Goal: Task Accomplishment & Management: Use online tool/utility

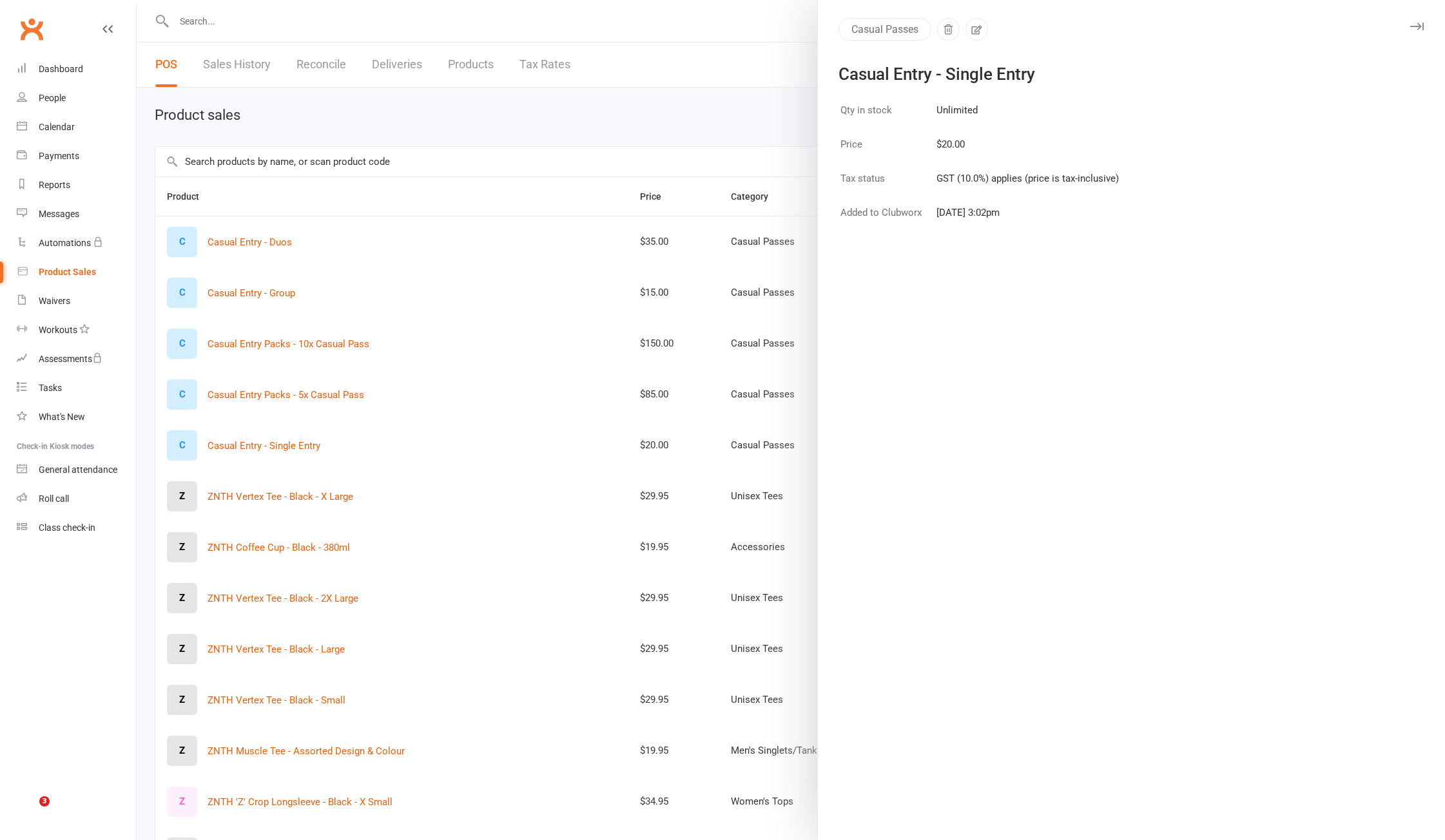
select select "100"
click at [761, 48] on div at bounding box center [791, 420] width 1308 height 840
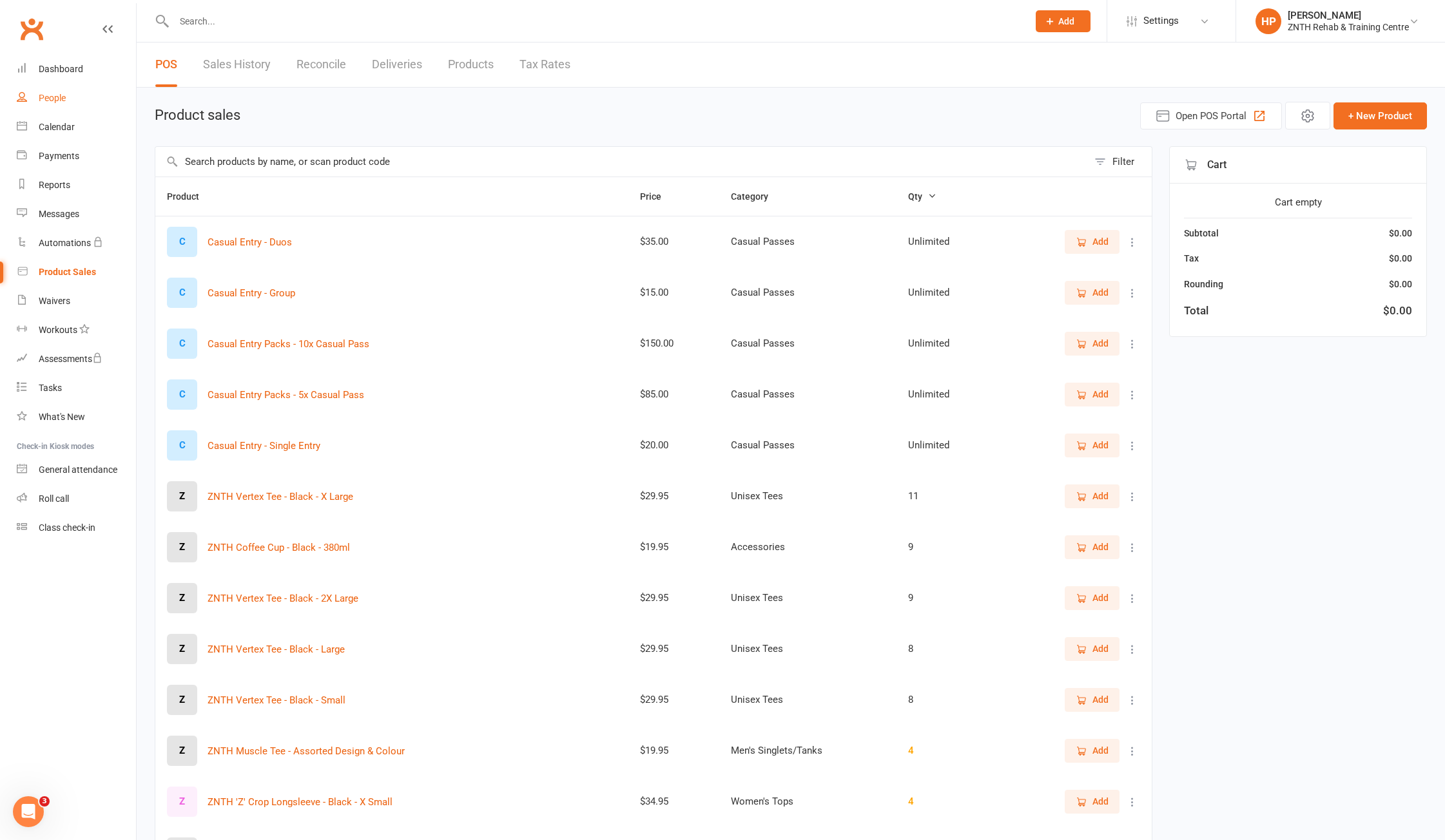
click at [57, 93] on div "People" at bounding box center [52, 98] width 27 height 10
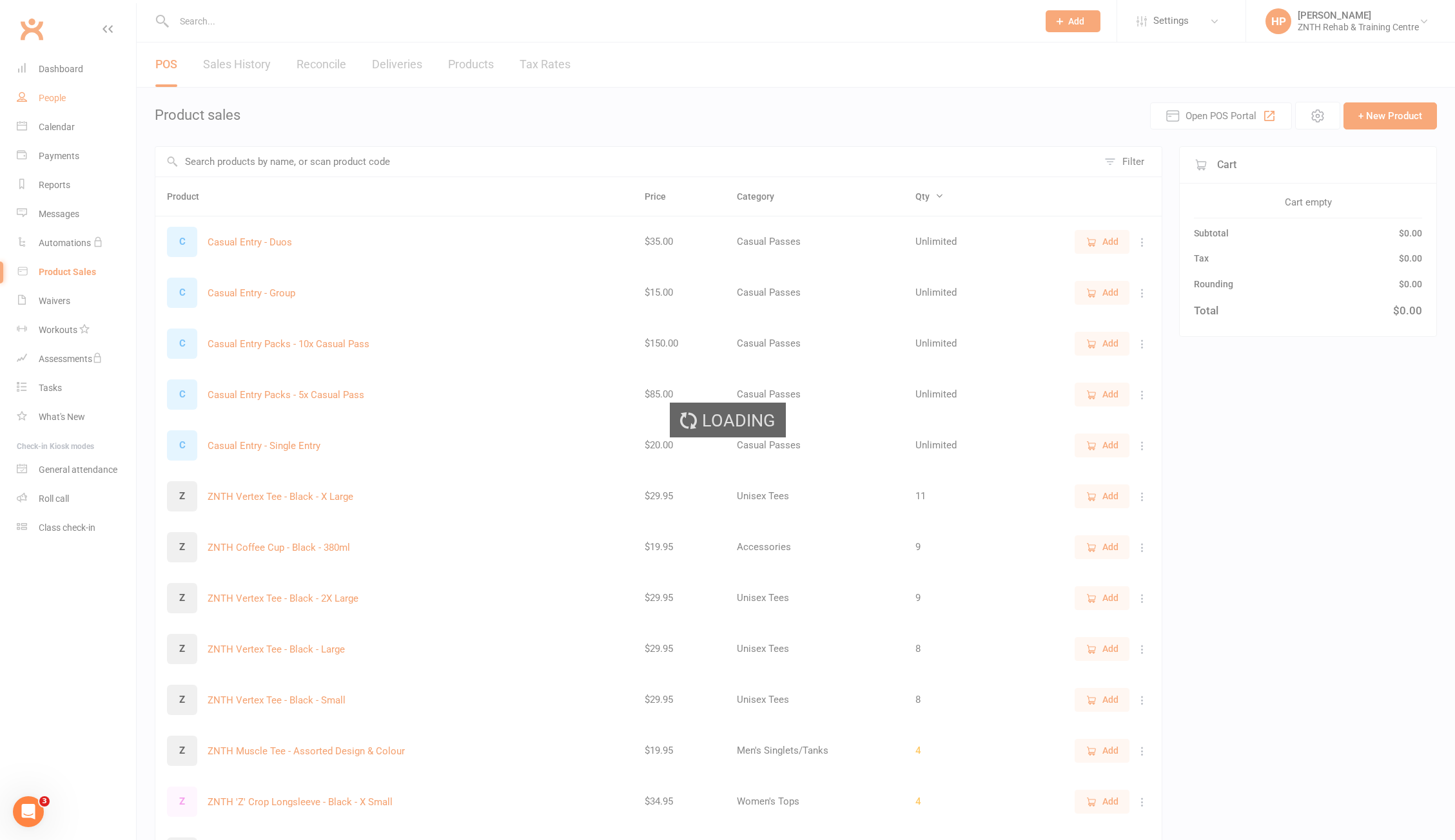
select select "50"
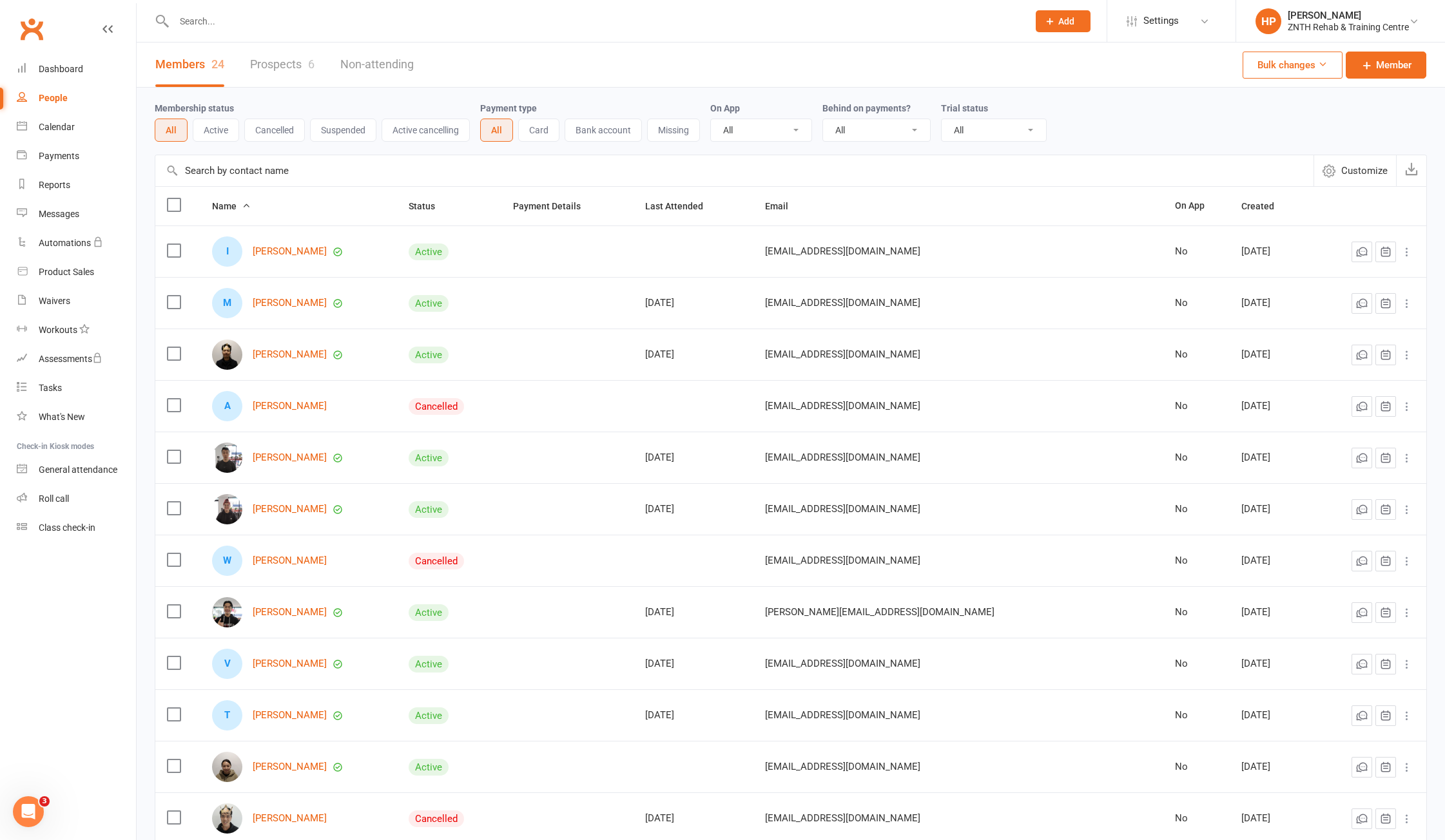
click at [292, 61] on link "Prospects 6" at bounding box center [282, 65] width 65 height 45
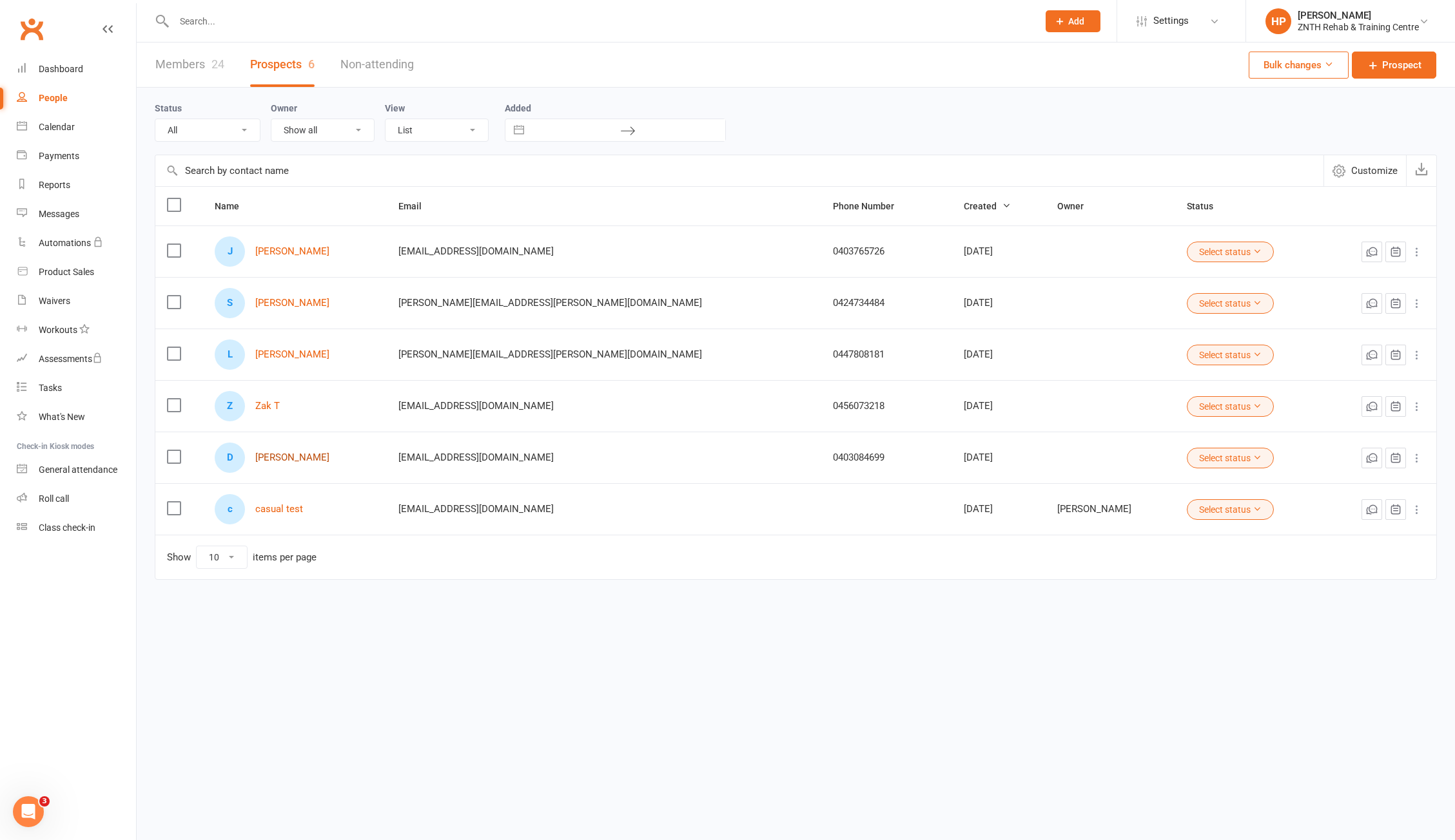
click at [304, 460] on link "Daniel Vlahek" at bounding box center [293, 458] width 74 height 11
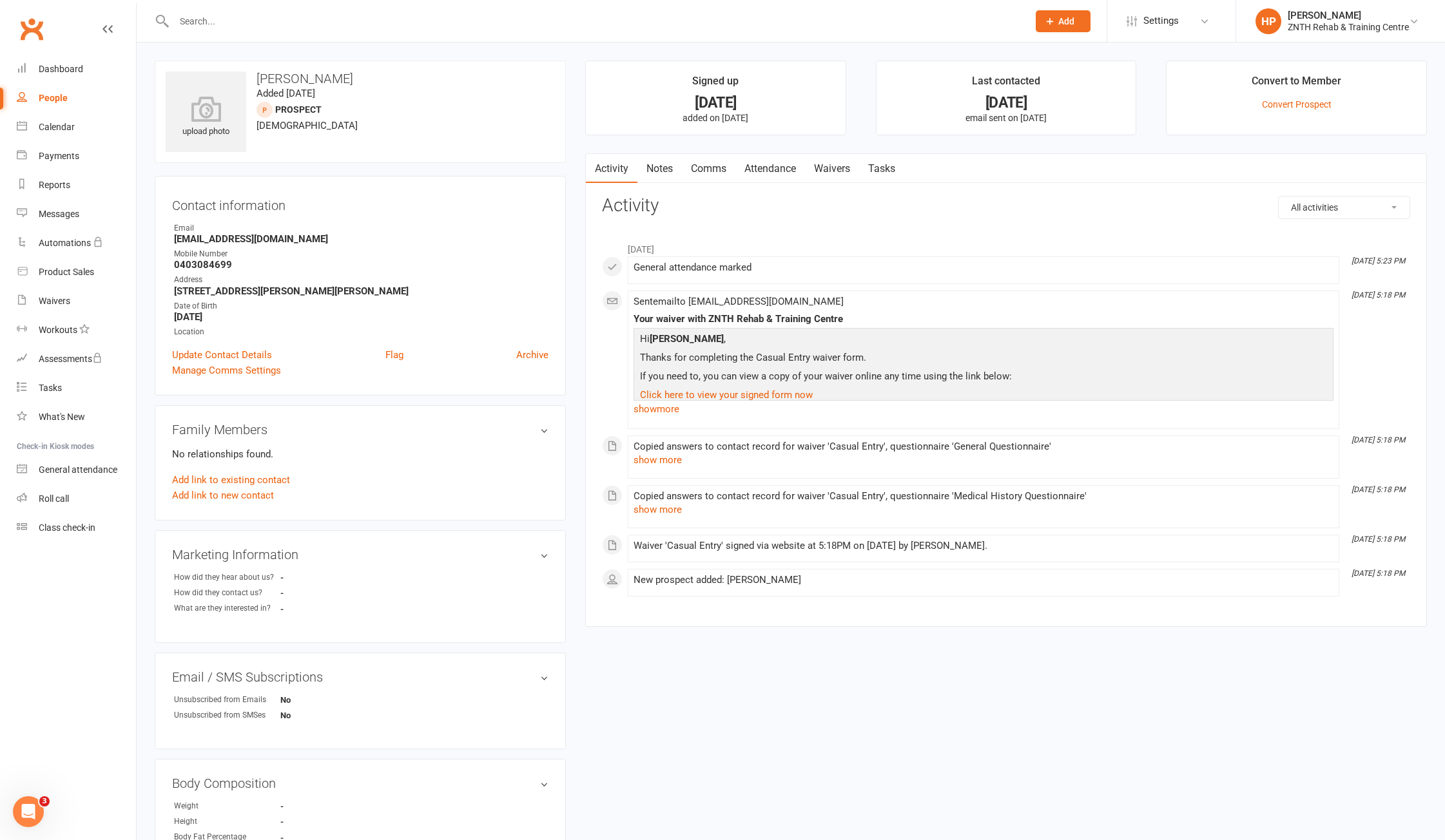
click at [812, 151] on main "Signed up 25 days ago added on 18 Sep 2025 Last contacted 25 days ago email sen…" at bounding box center [1006, 349] width 861 height 579
click at [847, 169] on link "Waivers" at bounding box center [831, 169] width 54 height 29
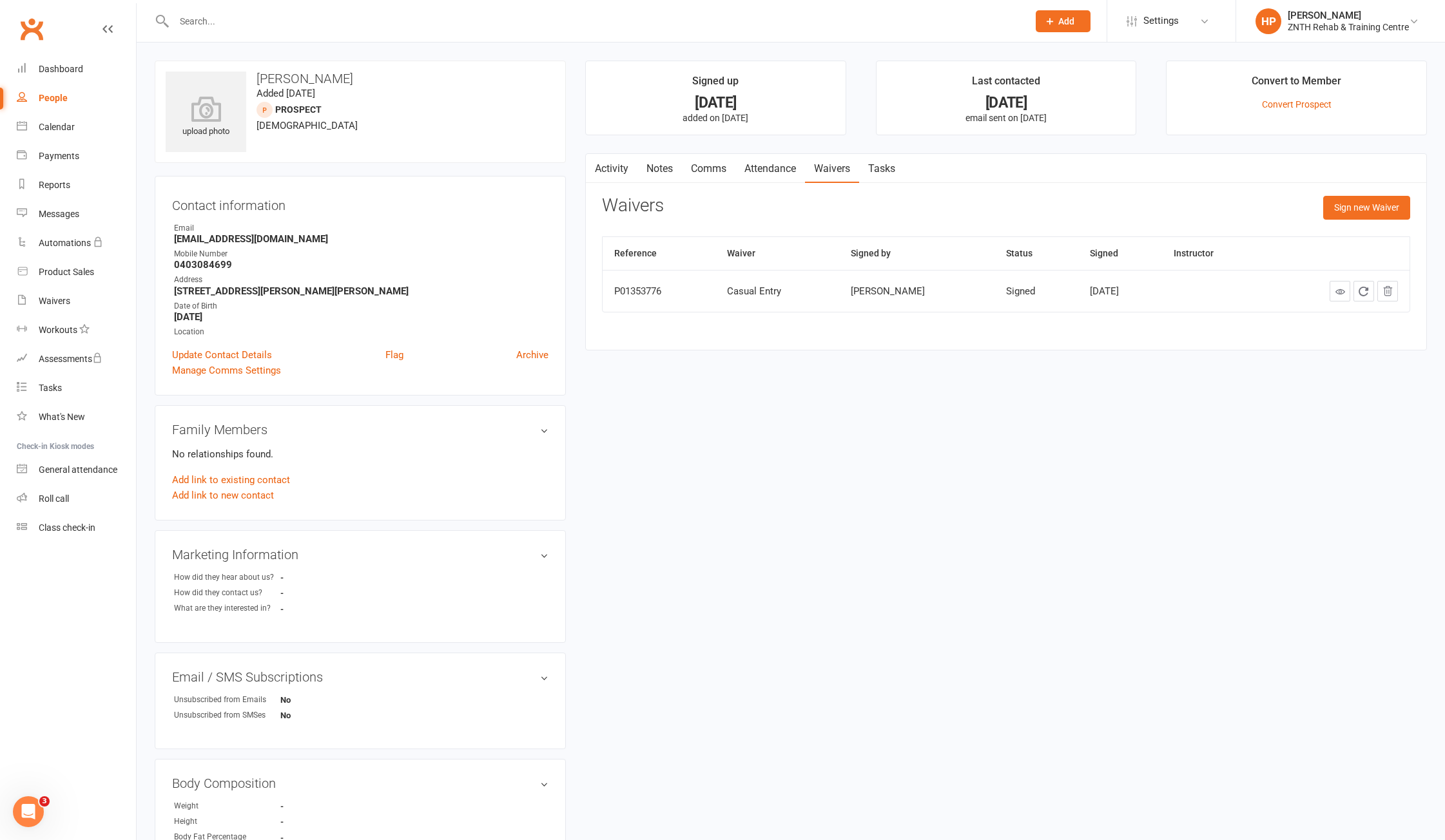
click at [26, 28] on link "Clubworx" at bounding box center [31, 28] width 32 height 32
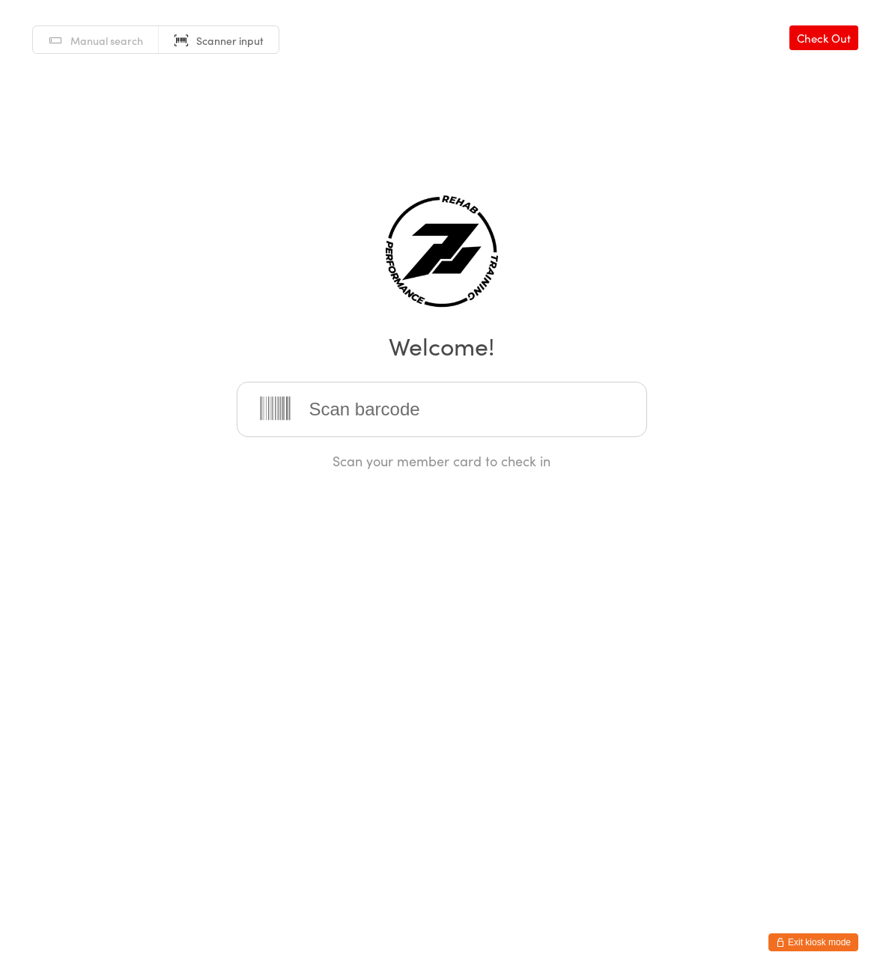
click at [495, 483] on html "You have now entered Kiosk Mode. Members will be able to check themselves in us…" at bounding box center [441, 488] width 883 height 976
click at [104, 34] on span "Manual search" at bounding box center [106, 40] width 73 height 15
click at [476, 413] on input "search" at bounding box center [442, 409] width 410 height 55
type input "danielo"
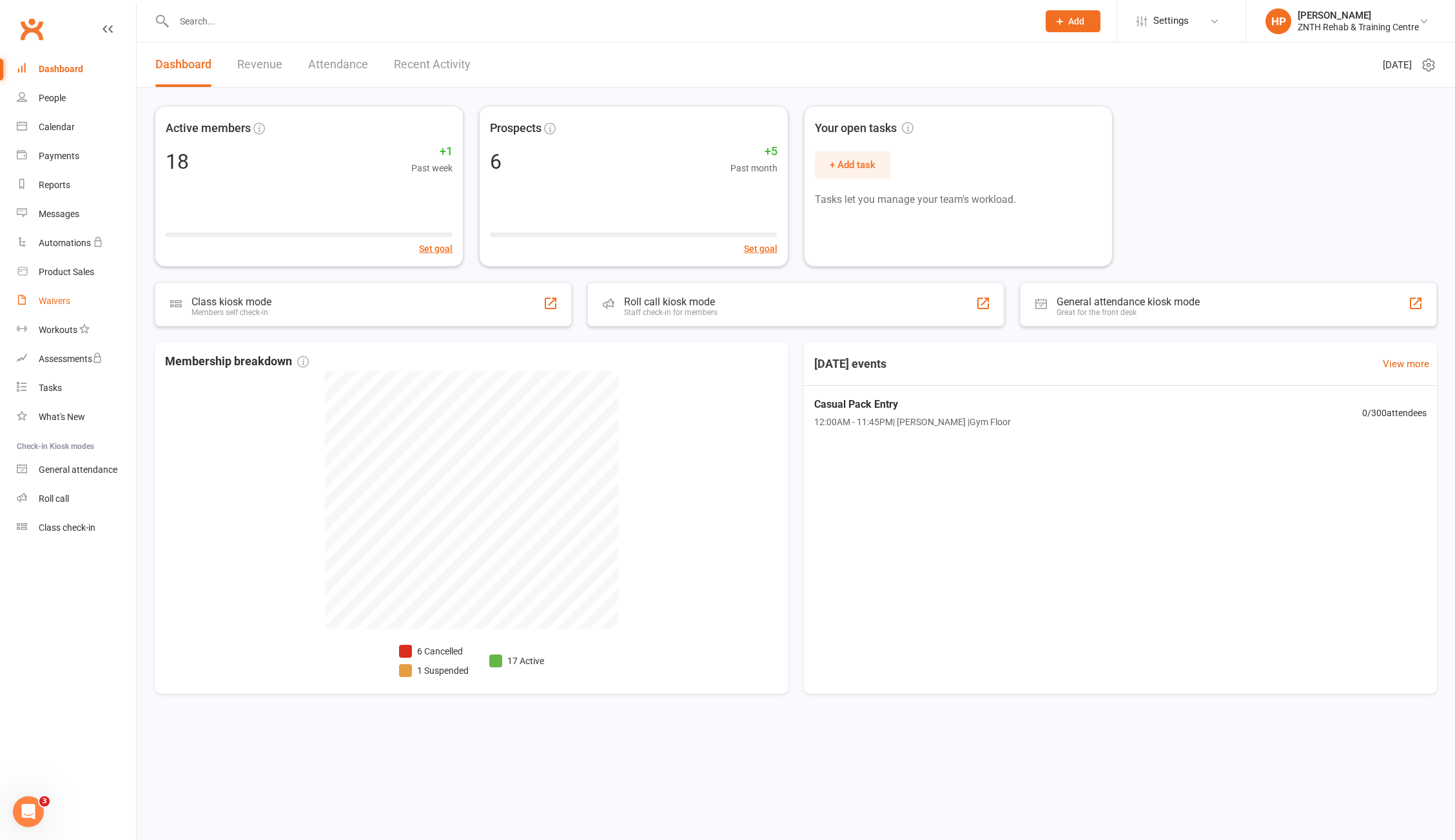
click at [70, 299] on div "Waivers" at bounding box center [54, 301] width 32 height 10
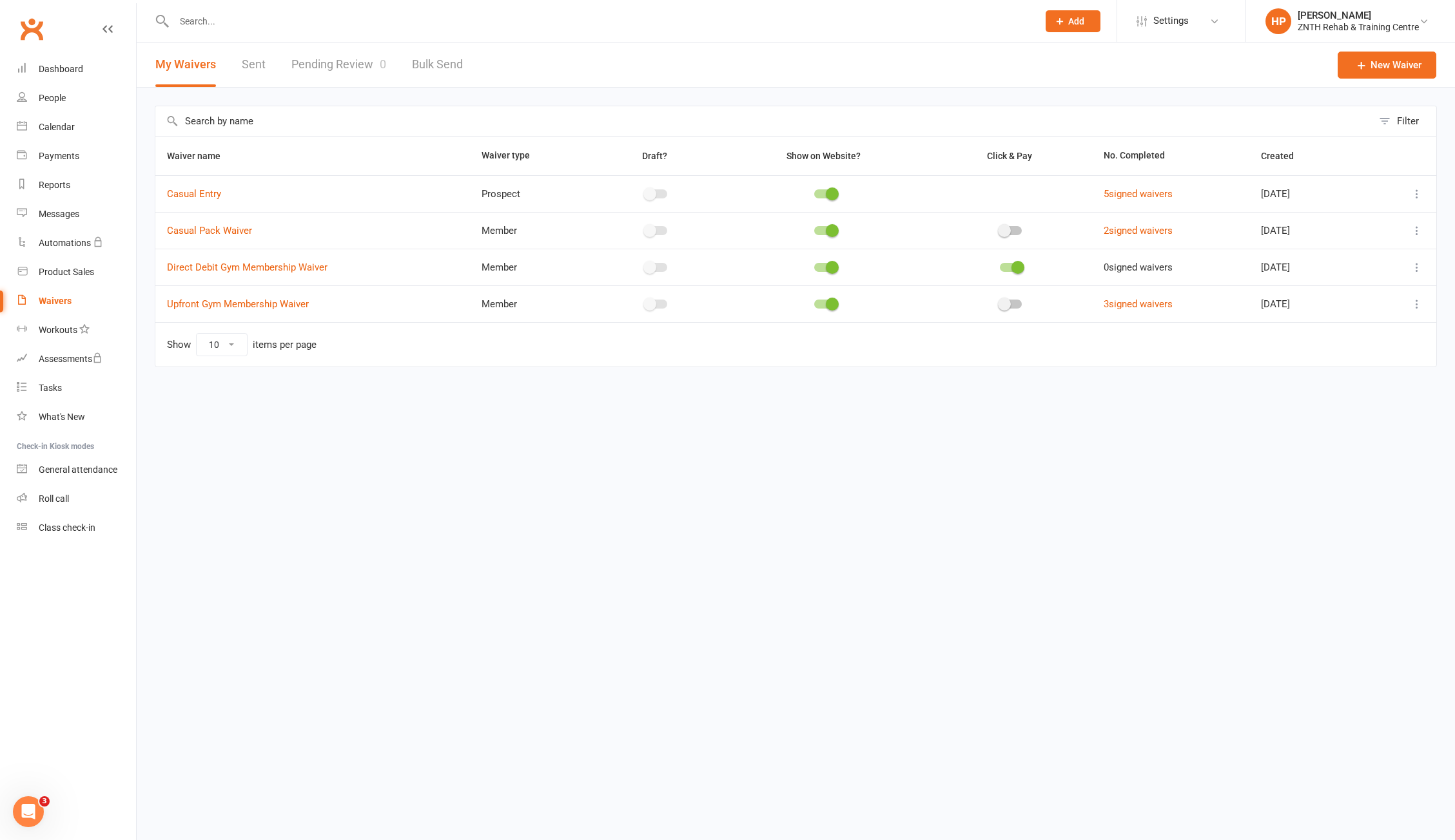
click at [325, 65] on link "Pending Review 0" at bounding box center [338, 65] width 95 height 45
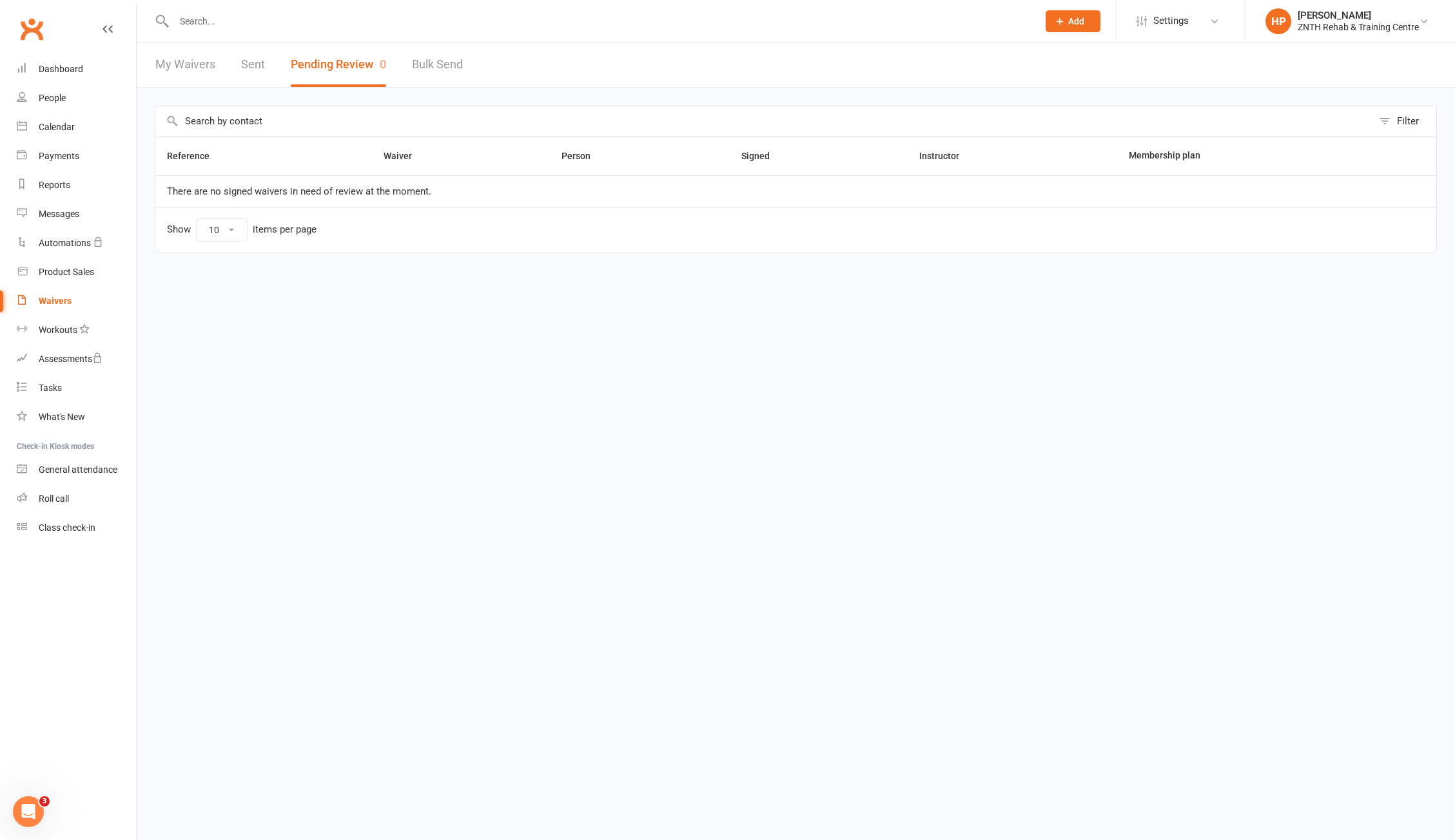
click at [189, 63] on link "My Waivers" at bounding box center [185, 65] width 60 height 45
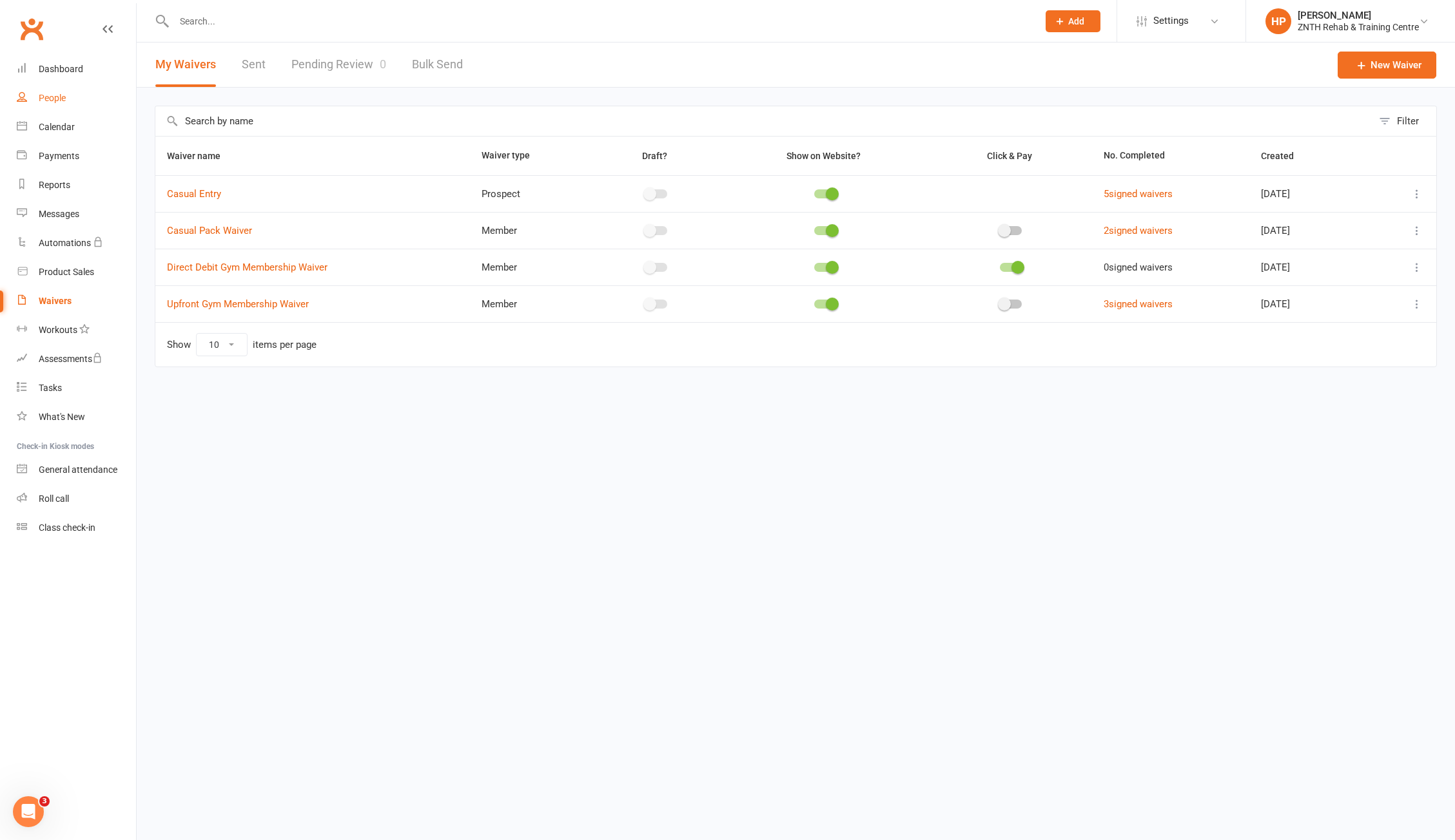
click at [65, 102] on div "People" at bounding box center [52, 98] width 27 height 10
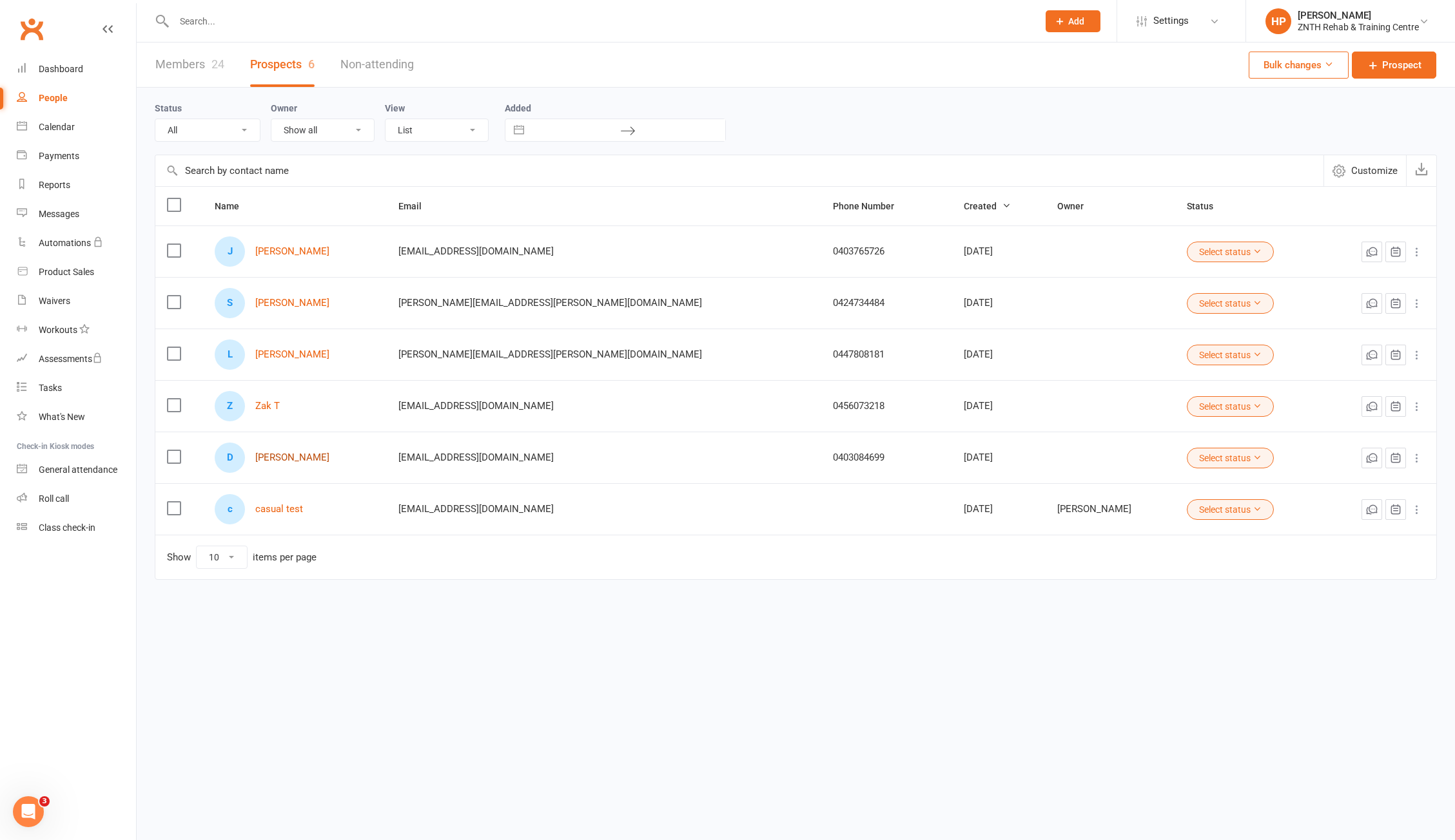
click at [307, 463] on link "[PERSON_NAME]" at bounding box center [293, 458] width 74 height 11
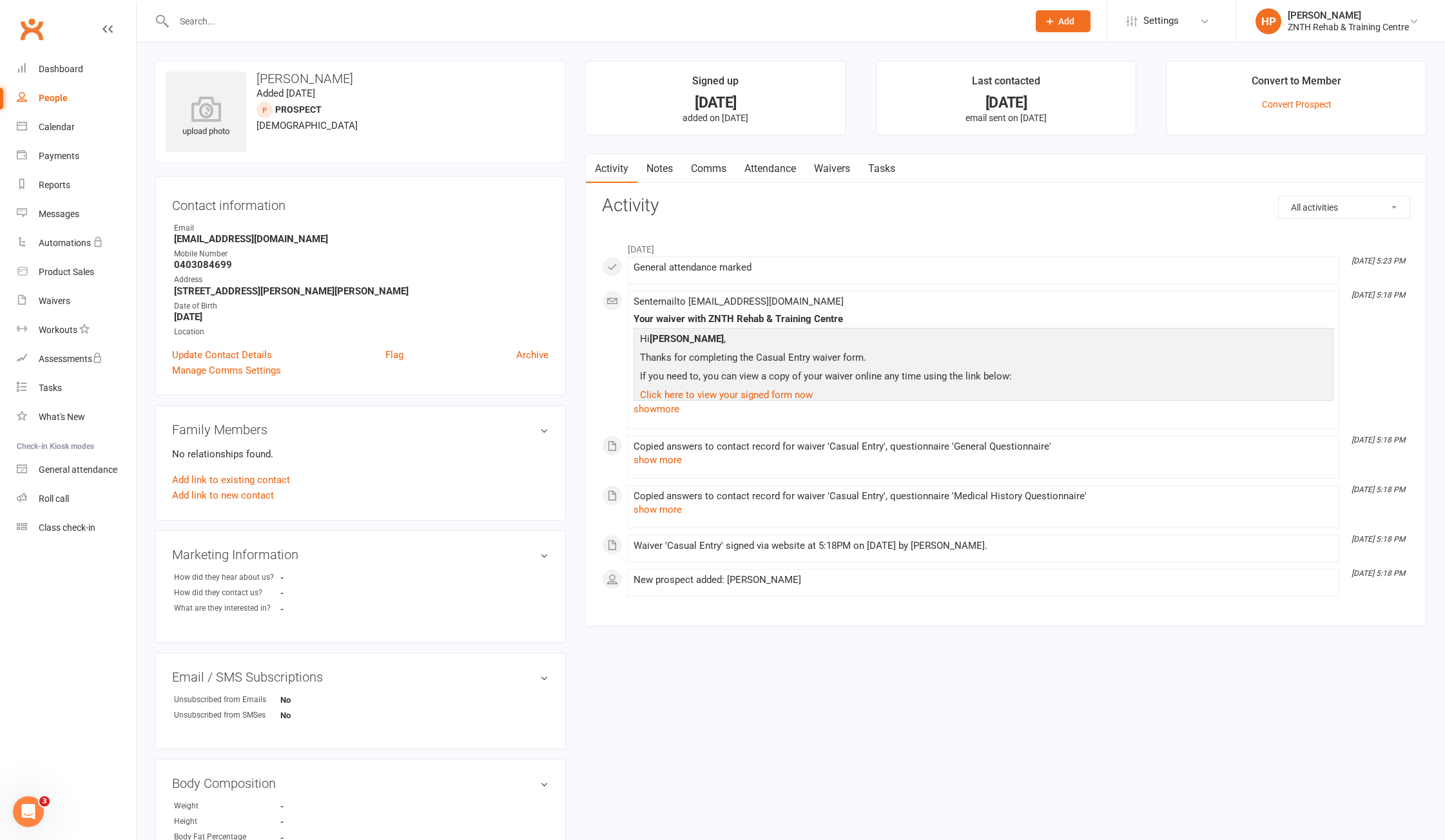
click at [828, 163] on link "Waivers" at bounding box center [831, 169] width 54 height 29
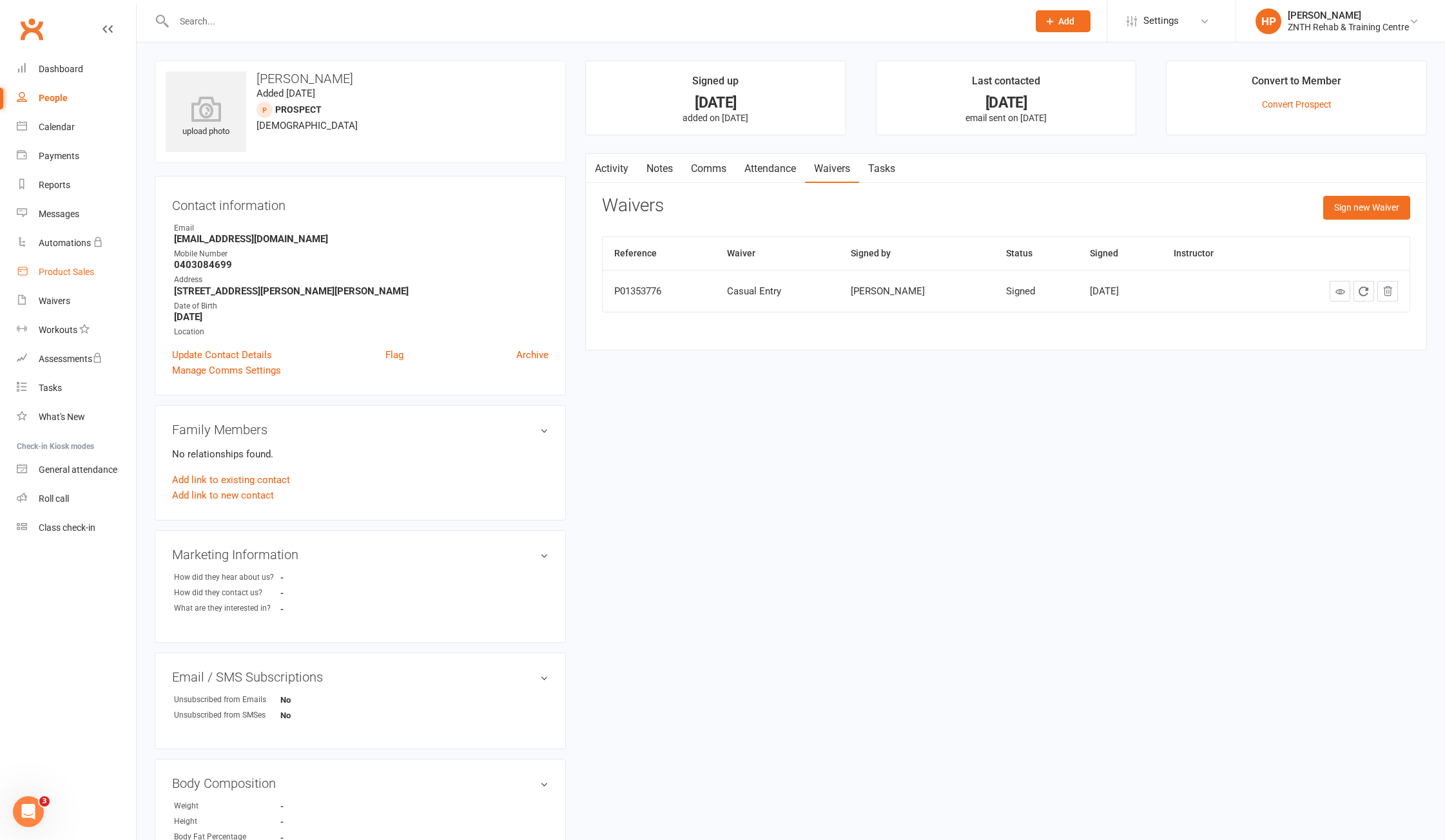
click at [55, 275] on div "Product Sales" at bounding box center [66, 272] width 55 height 10
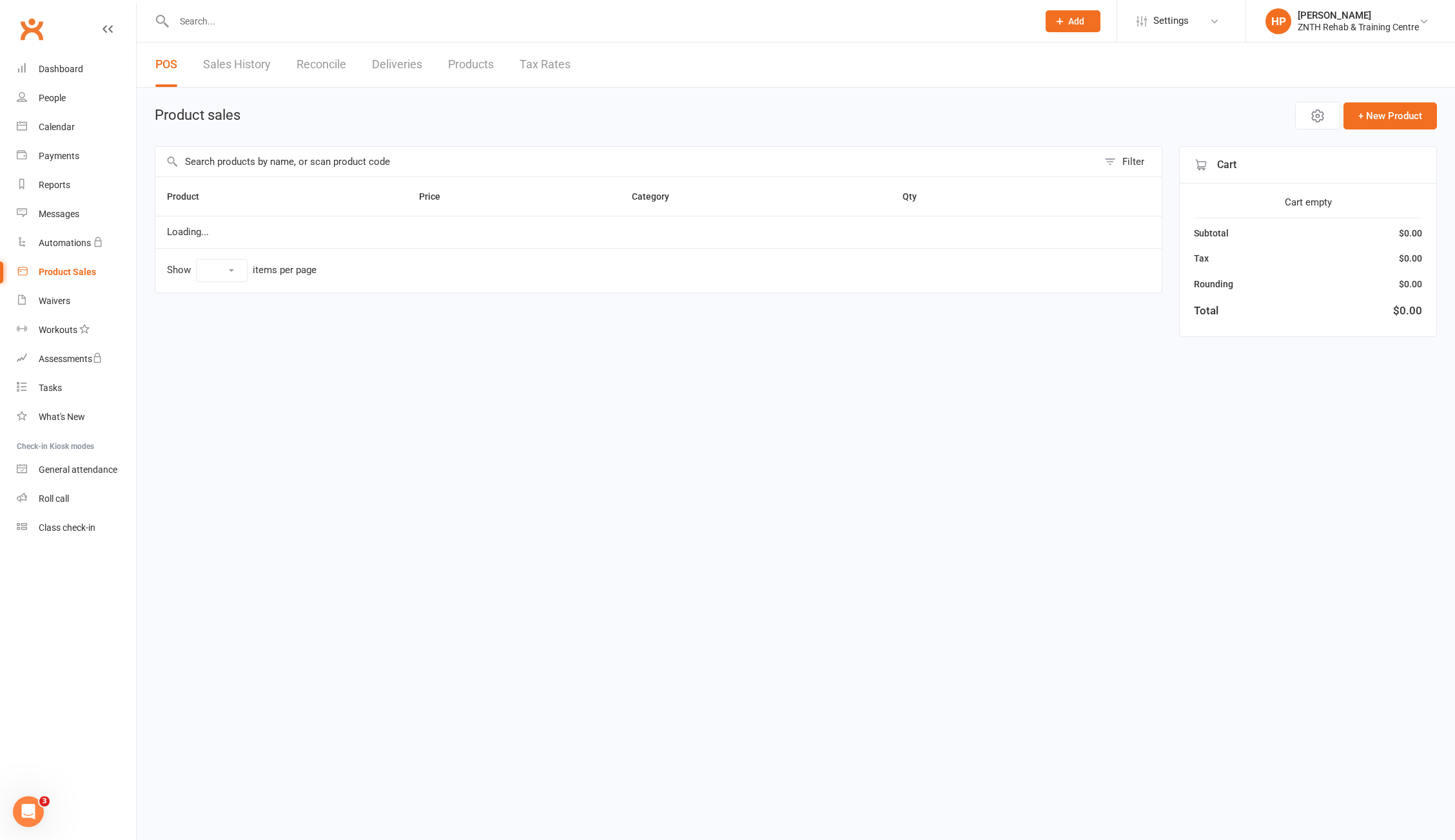
select select "100"
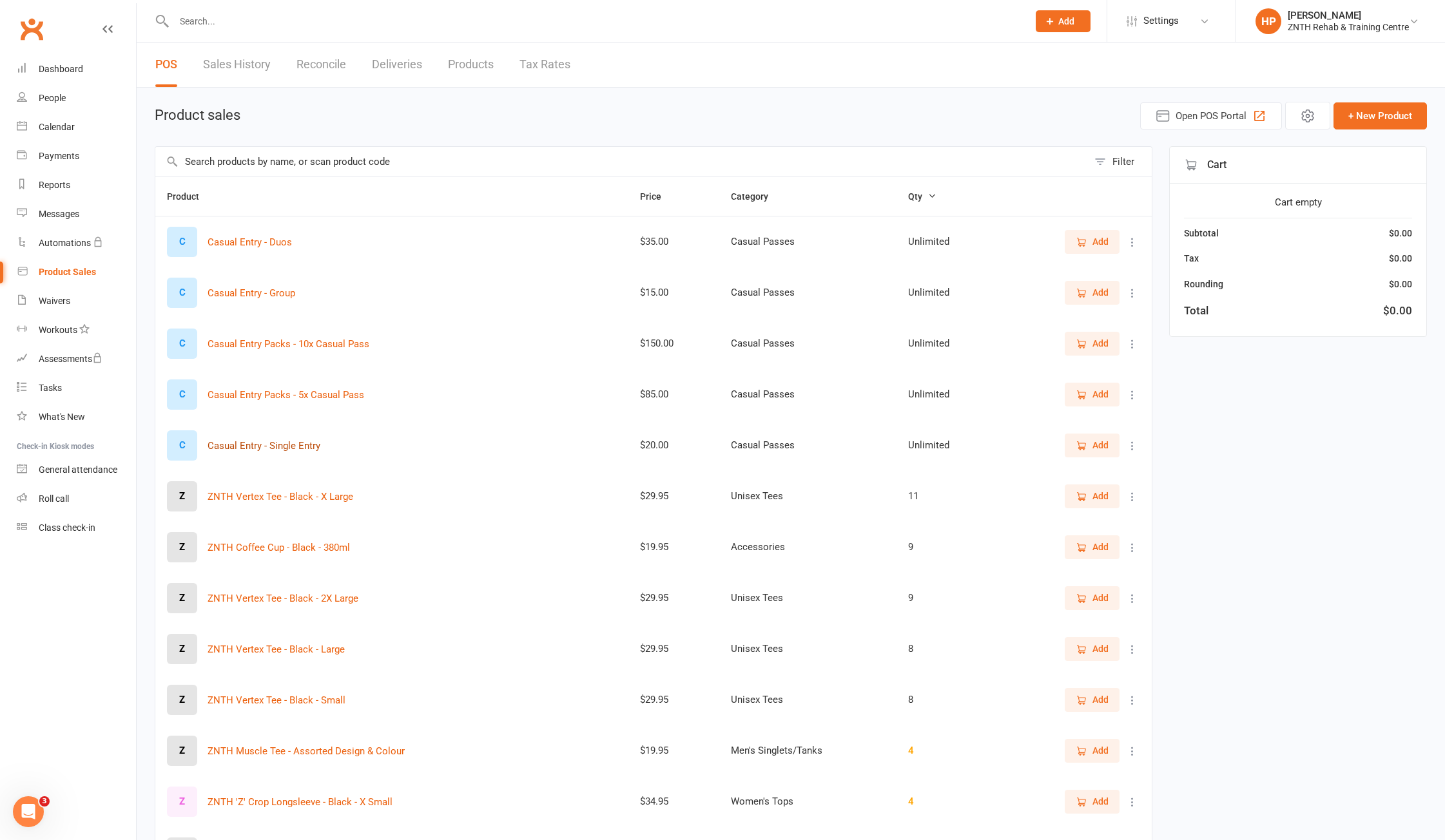
click at [310, 442] on button "Casual Entry - Single Entry" at bounding box center [263, 446] width 113 height 15
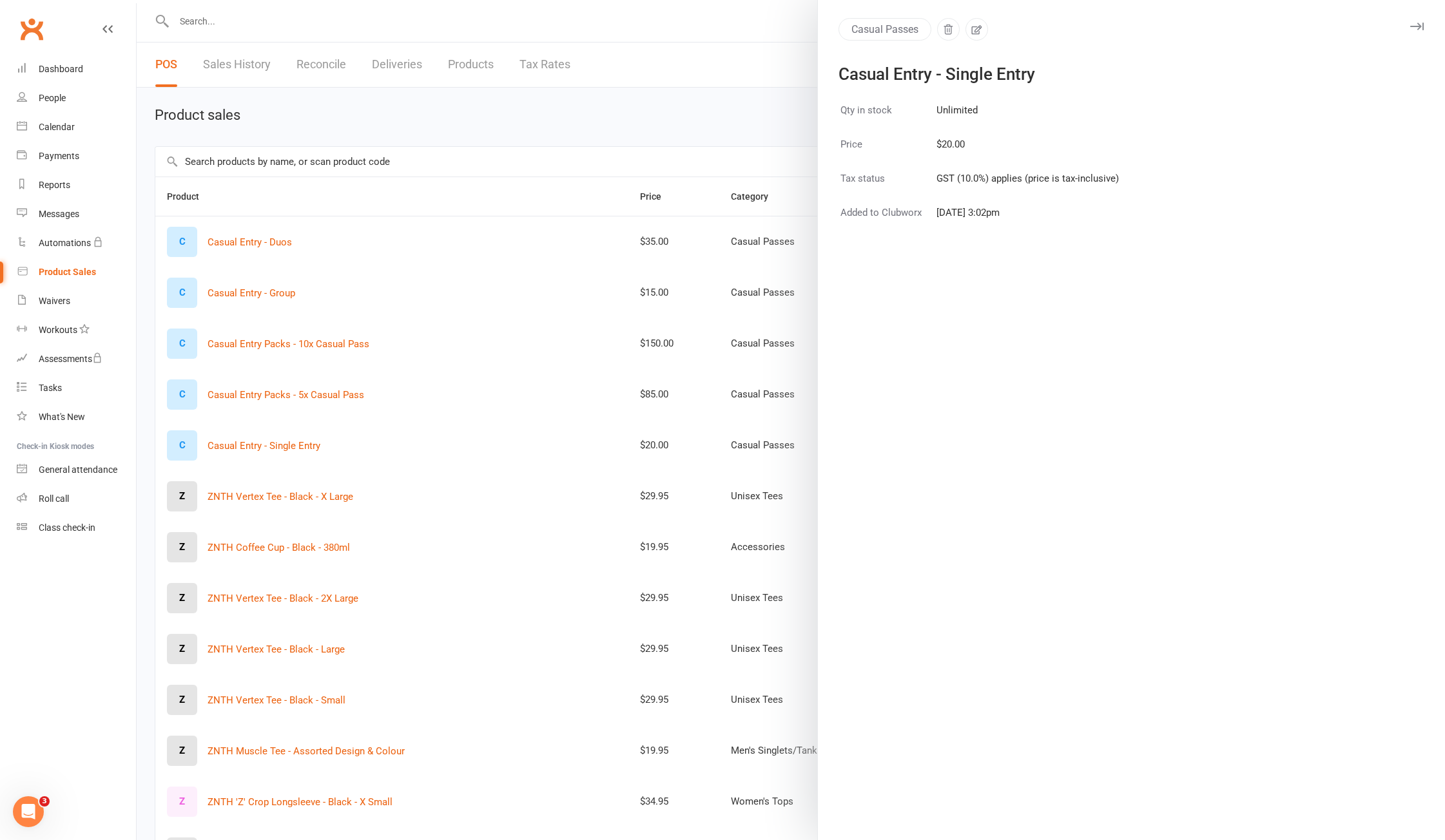
click at [735, 47] on div at bounding box center [791, 420] width 1308 height 840
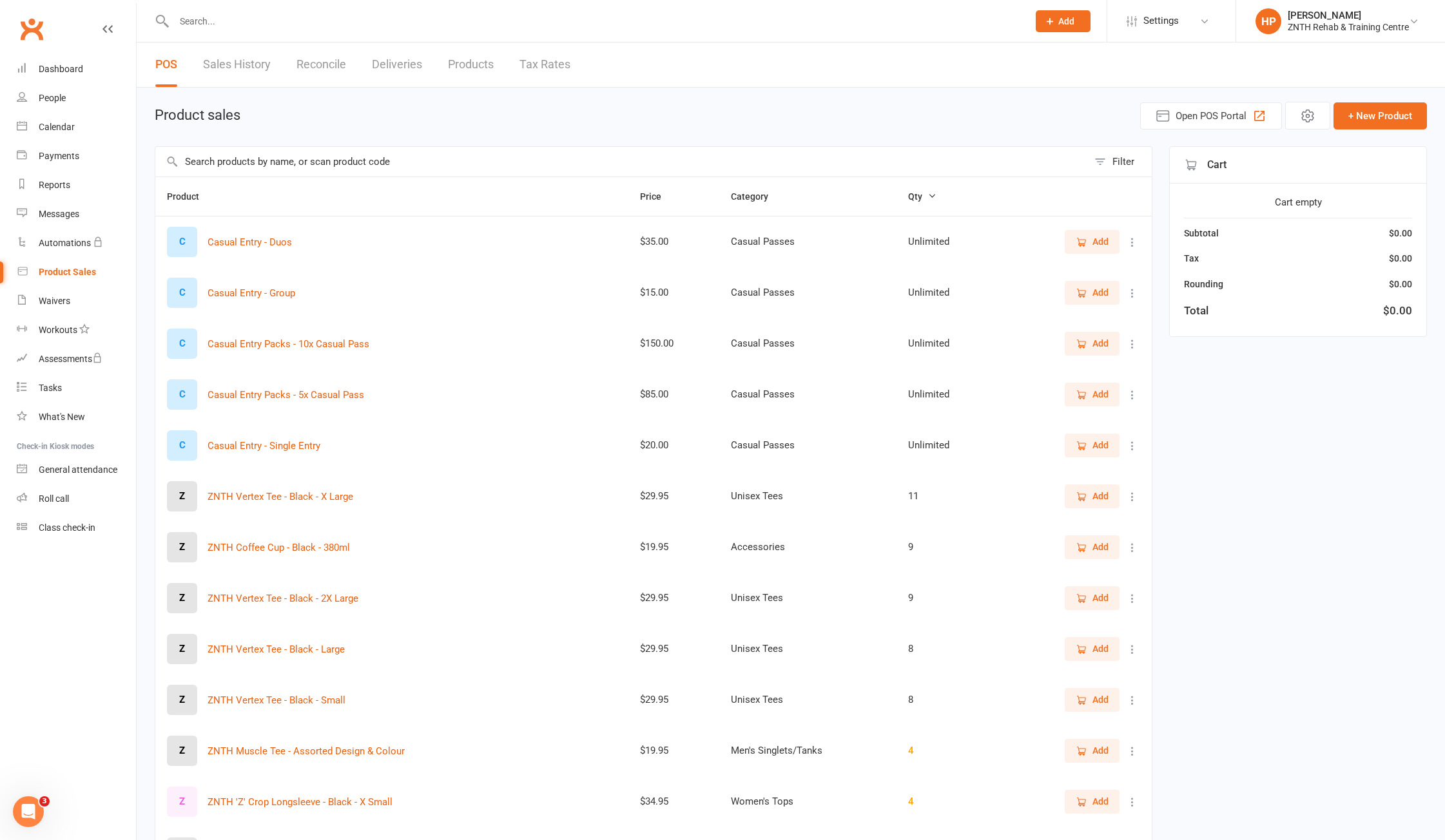
click at [1090, 442] on span "Add" at bounding box center [1092, 445] width 33 height 14
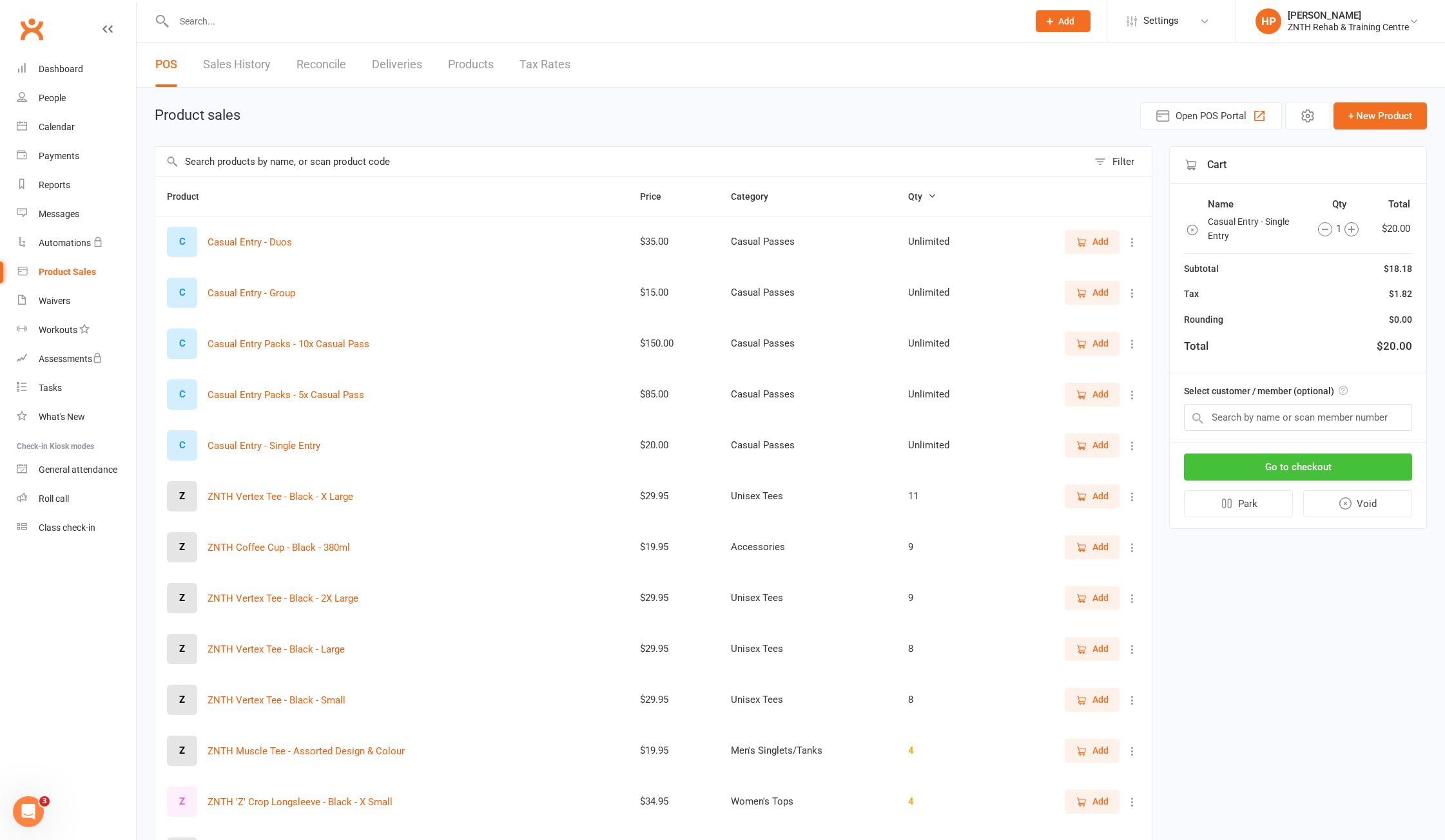
click at [1256, 454] on button "Go to checkout" at bounding box center [1298, 466] width 228 height 27
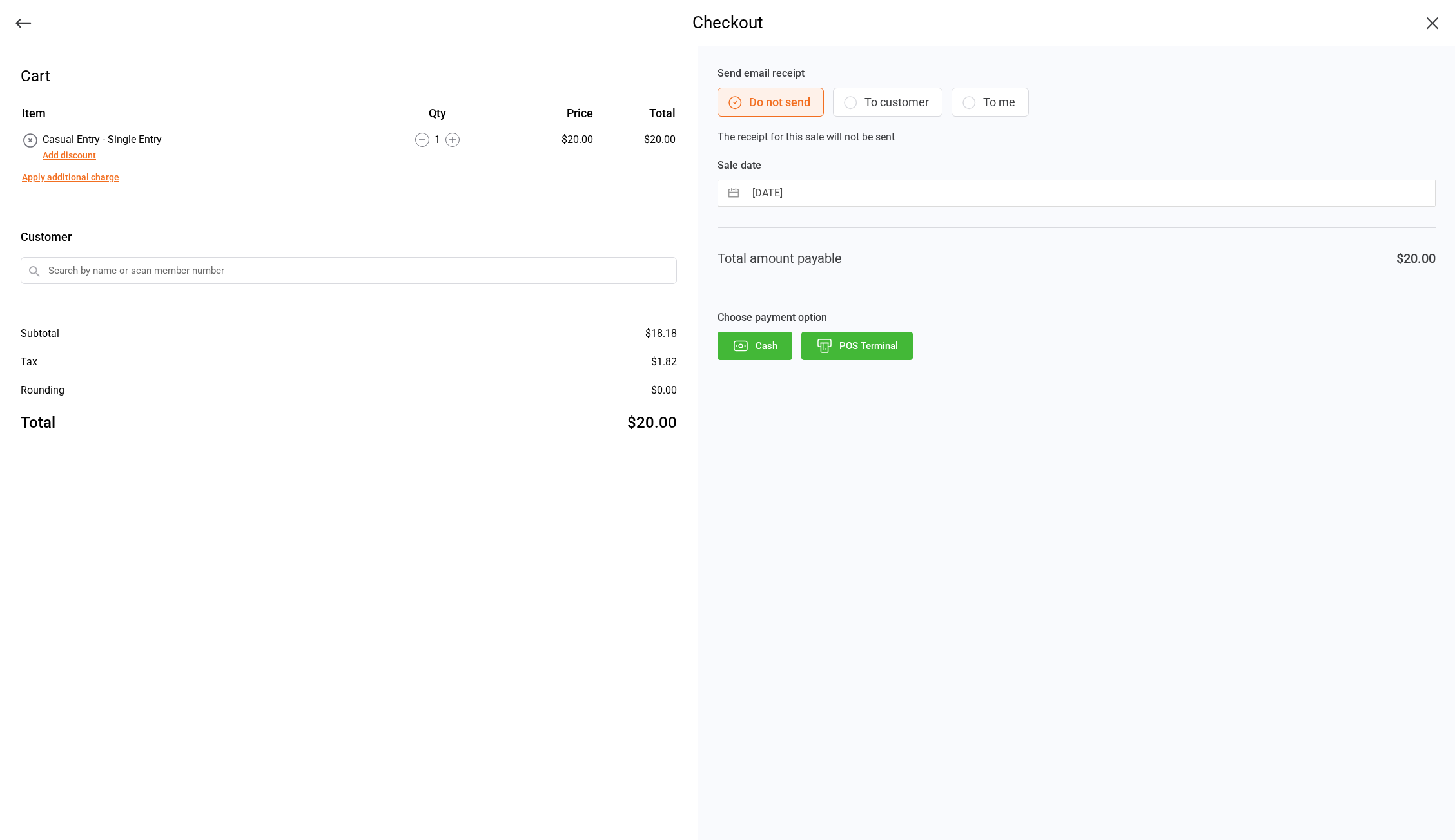
click at [861, 348] on button "POS Terminal" at bounding box center [858, 346] width 112 height 28
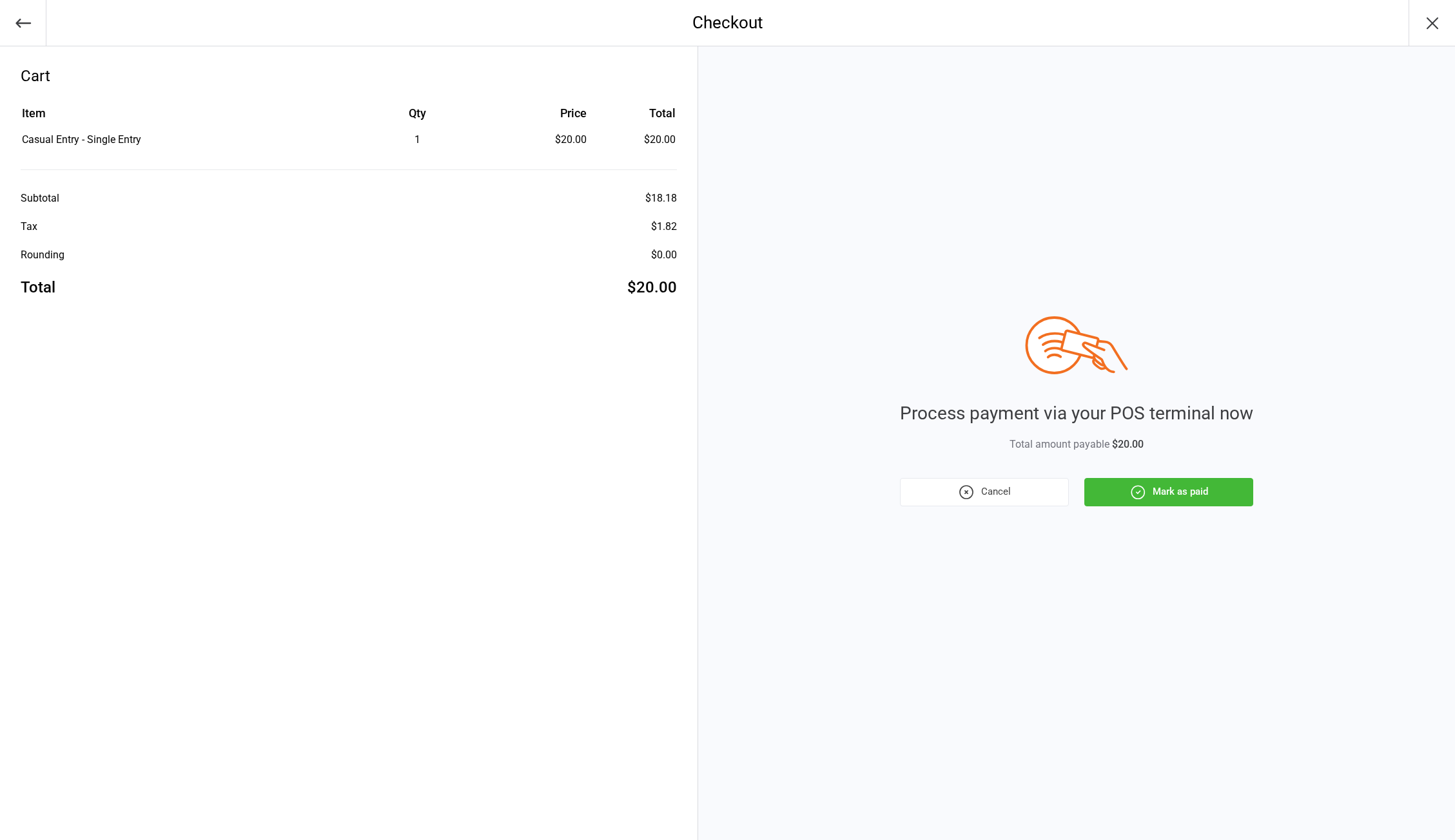
click at [1174, 495] on button "Mark as paid" at bounding box center [1169, 492] width 169 height 28
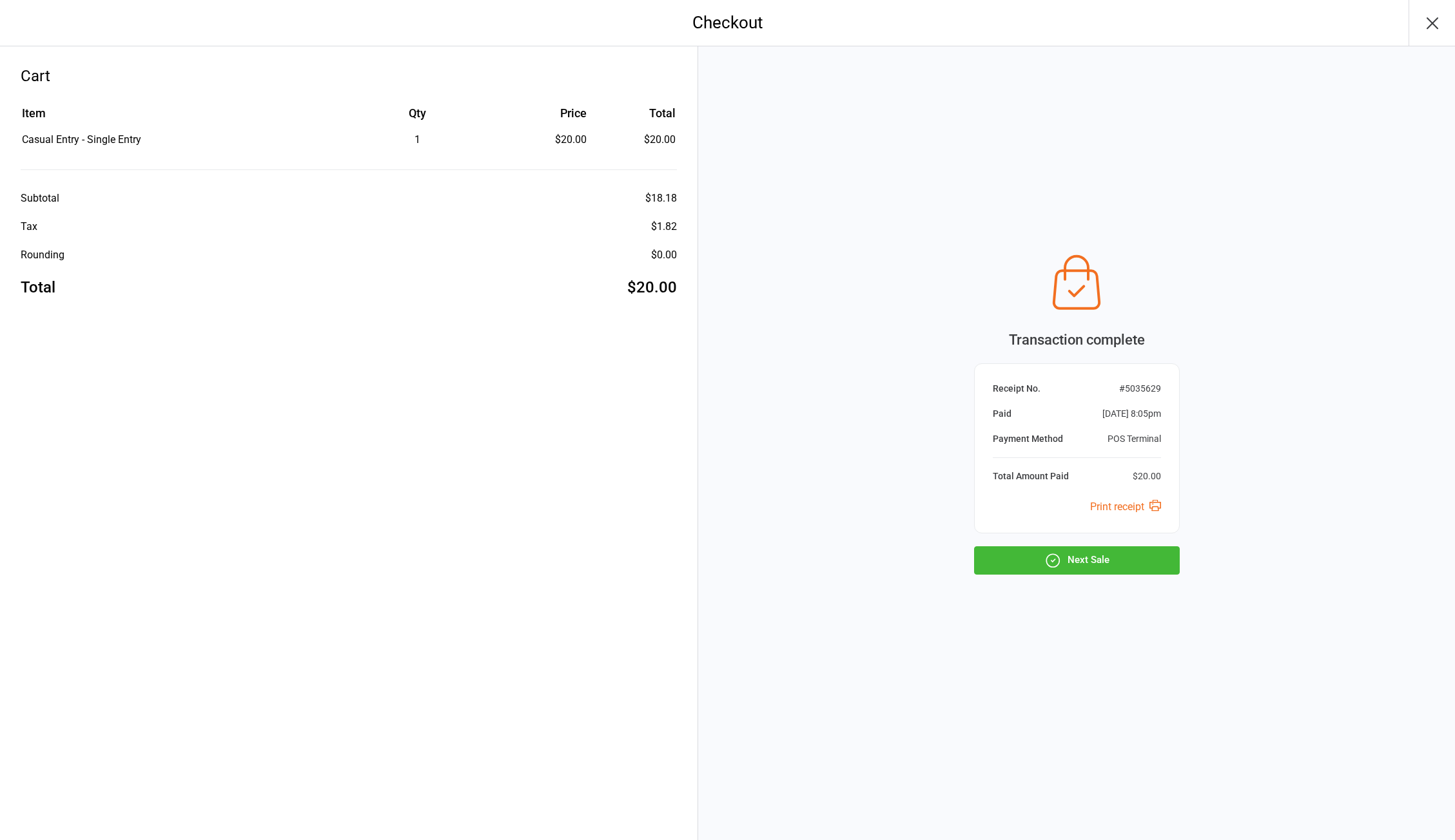
click at [1074, 557] on button "Next Sale" at bounding box center [1076, 560] width 206 height 28
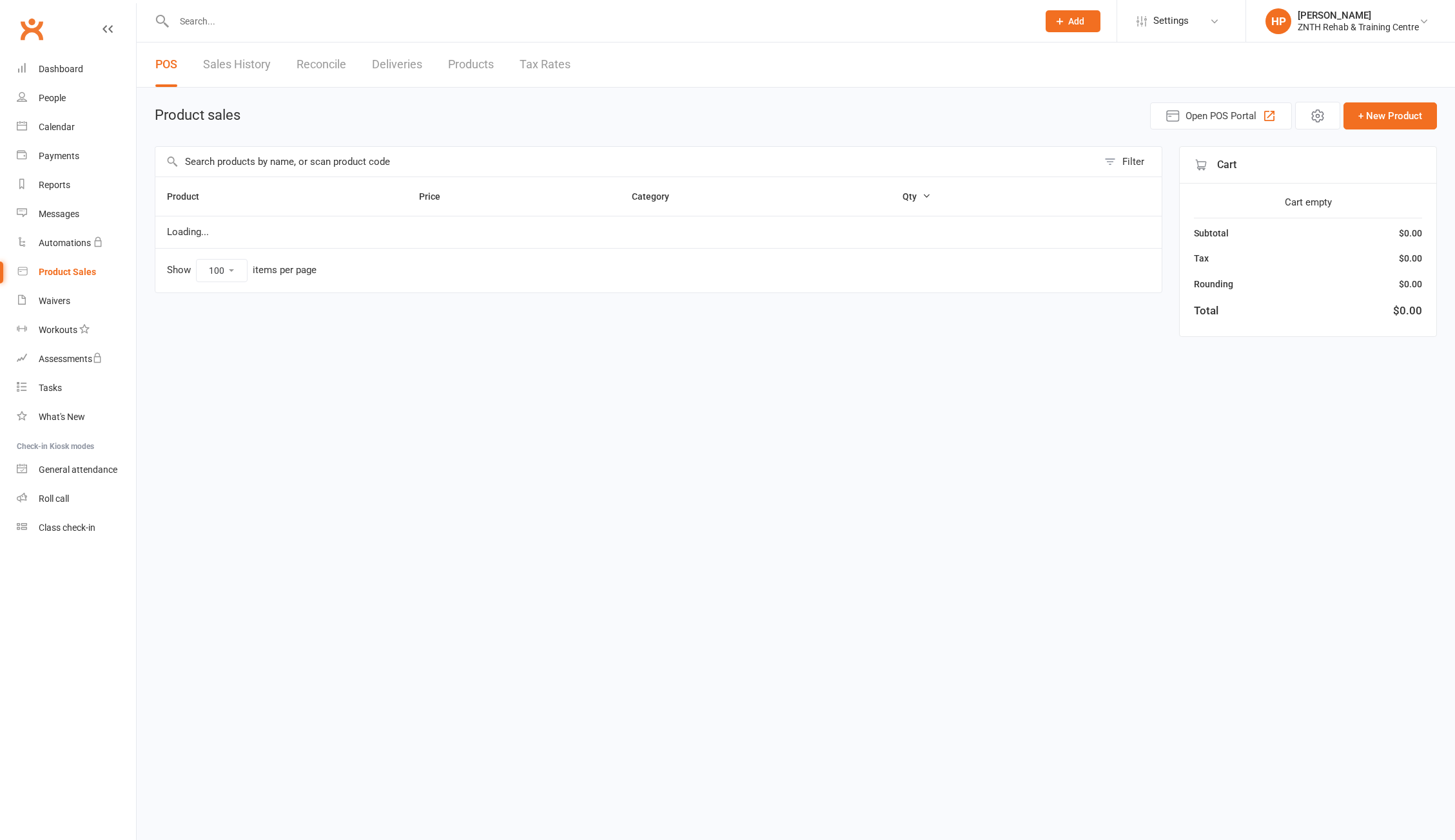
select select "100"
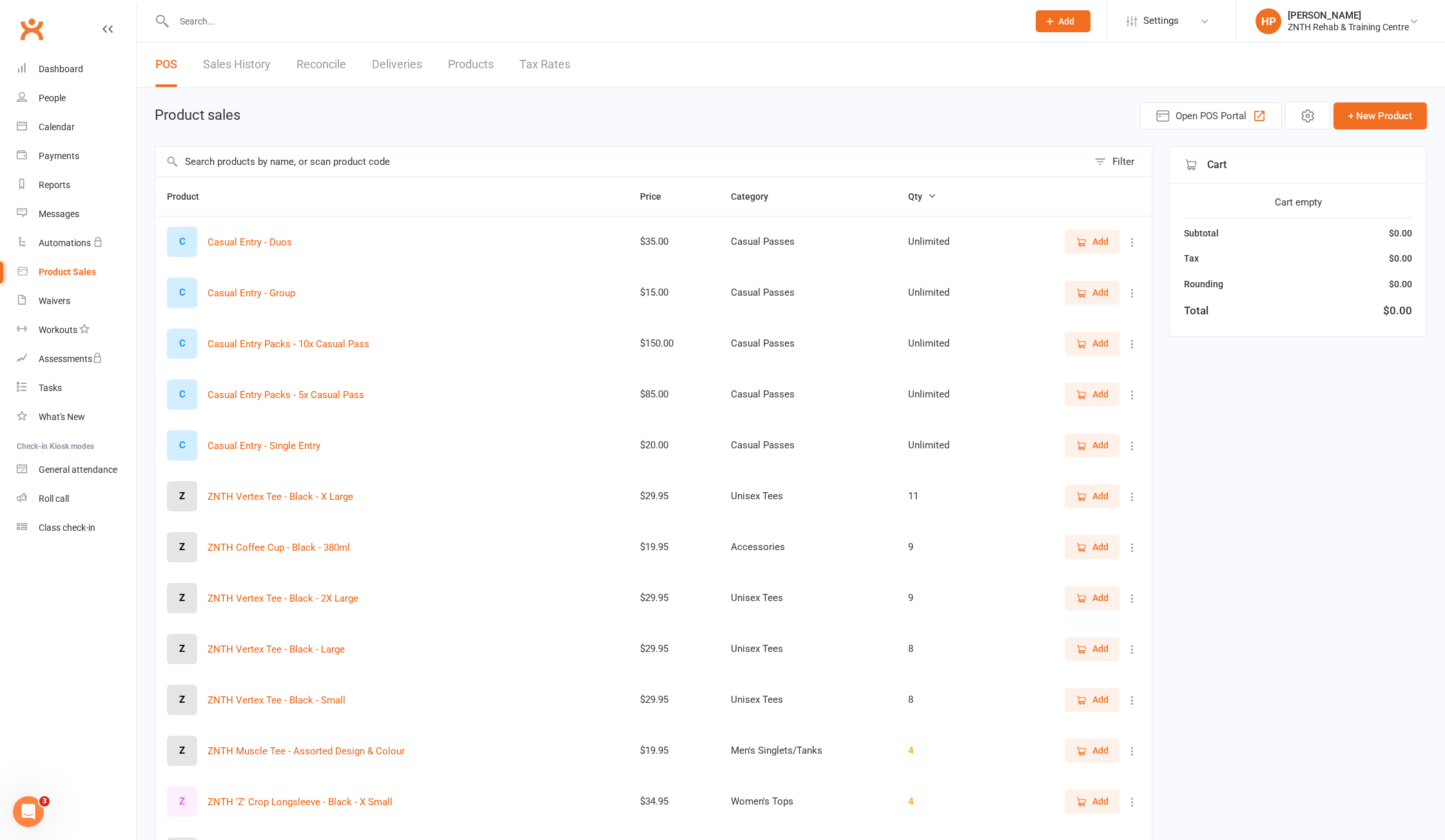
click at [1100, 448] on span "Add" at bounding box center [1100, 445] width 16 height 14
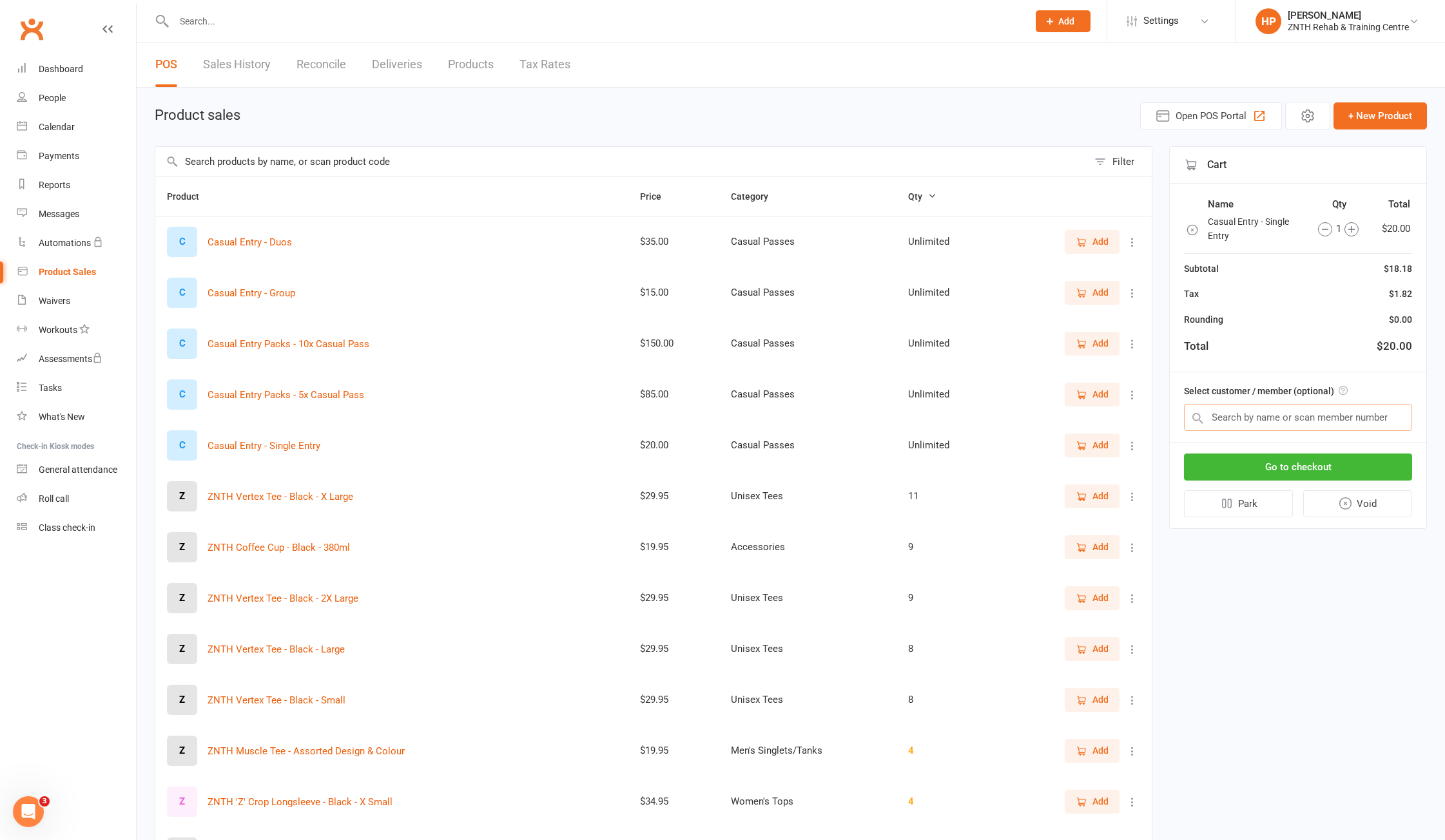
click at [1318, 422] on input "text" at bounding box center [1298, 417] width 228 height 27
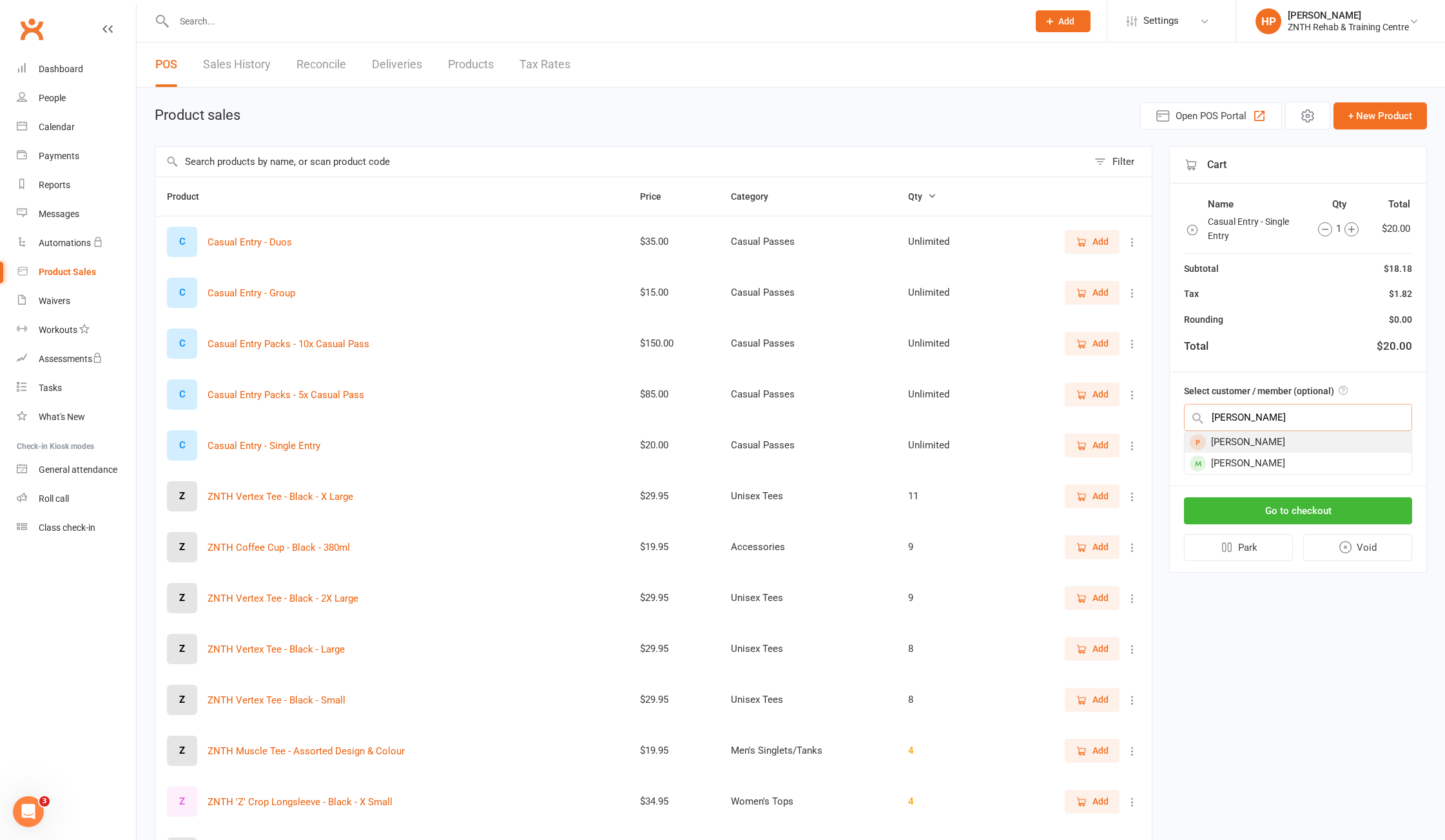
type input "dani"
click at [1293, 445] on div "Daniel Vlahek" at bounding box center [1298, 442] width 227 height 22
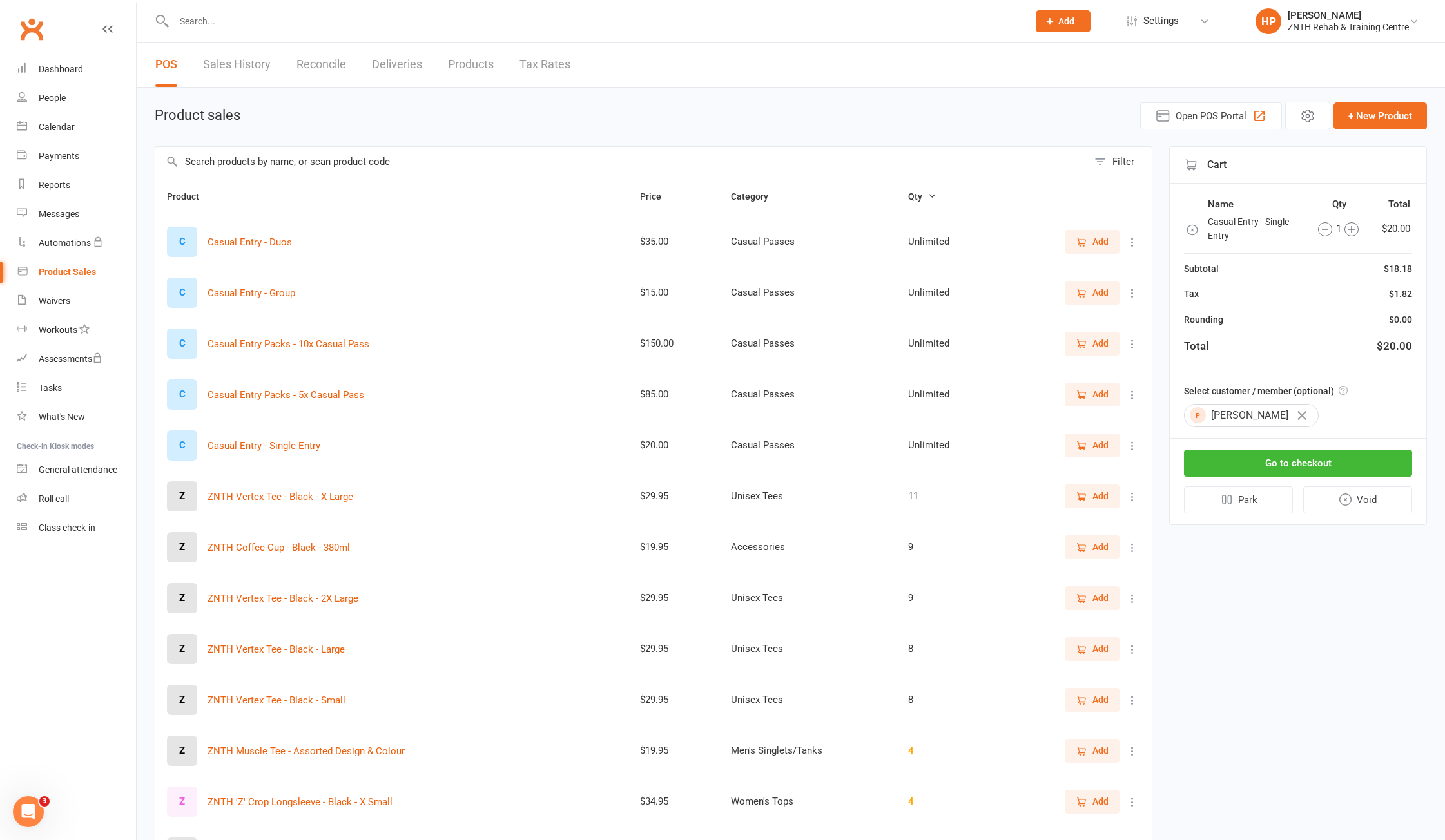
click at [1297, 417] on icon "button" at bounding box center [1301, 416] width 9 height 9
click at [427, 120] on div "Product sales Open POS Portal + New Product" at bounding box center [791, 115] width 1272 height 28
click at [80, 103] on link "People" at bounding box center [76, 98] width 120 height 29
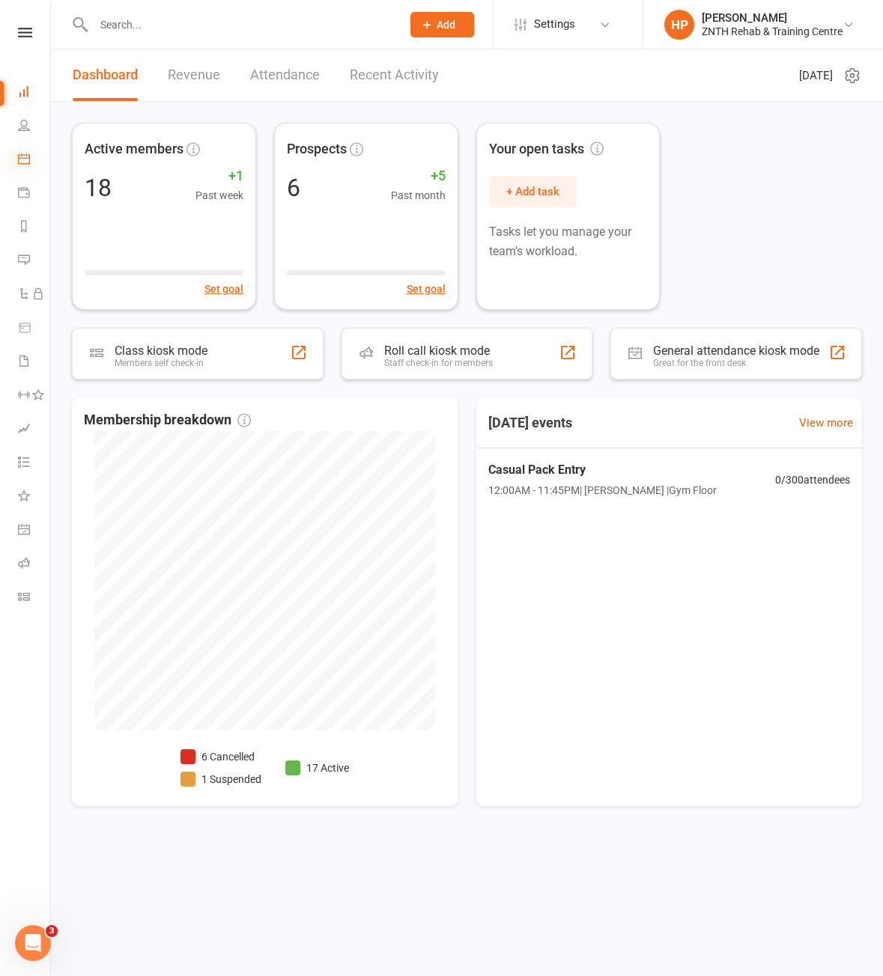
click at [22, 160] on icon at bounding box center [24, 159] width 12 height 12
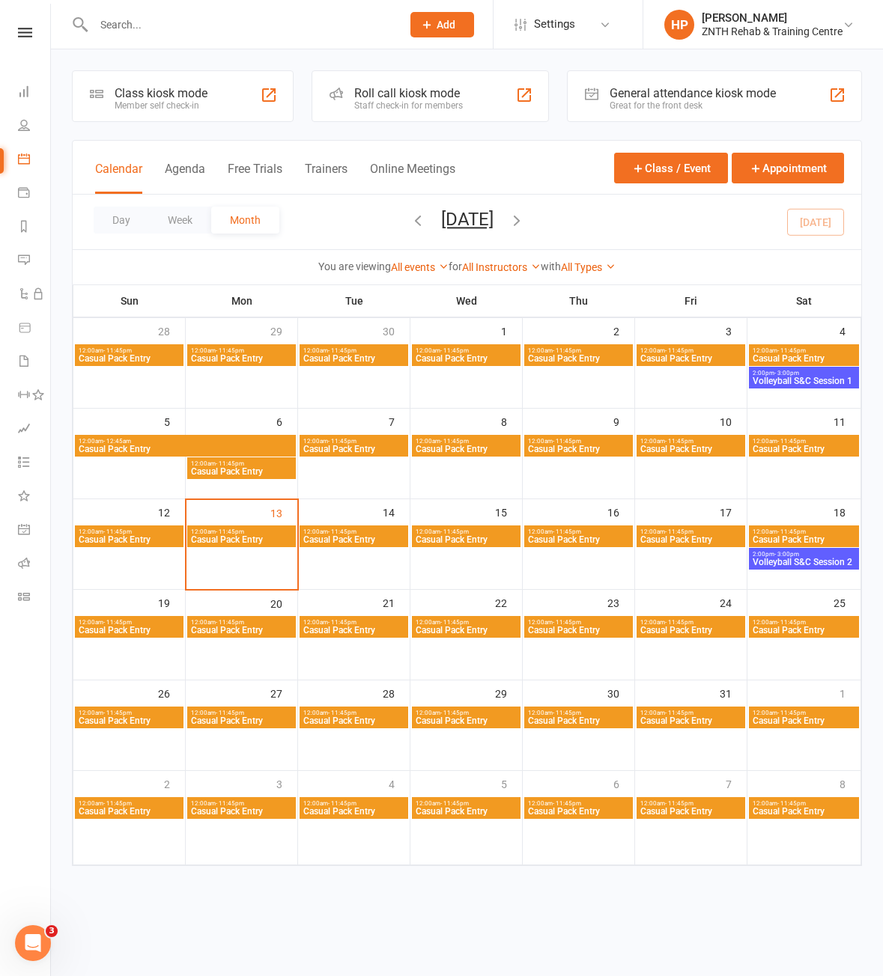
click at [629, 89] on div "General attendance kiosk mode" at bounding box center [693, 93] width 166 height 14
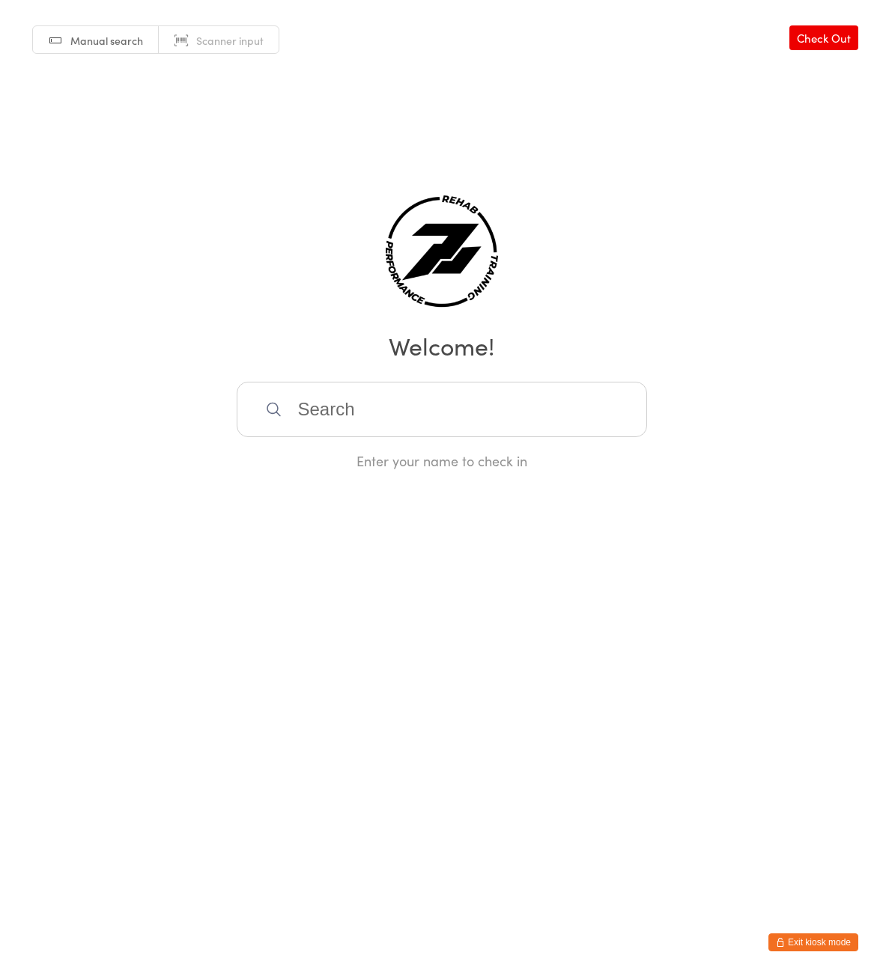
click at [349, 414] on input "search" at bounding box center [442, 409] width 410 height 55
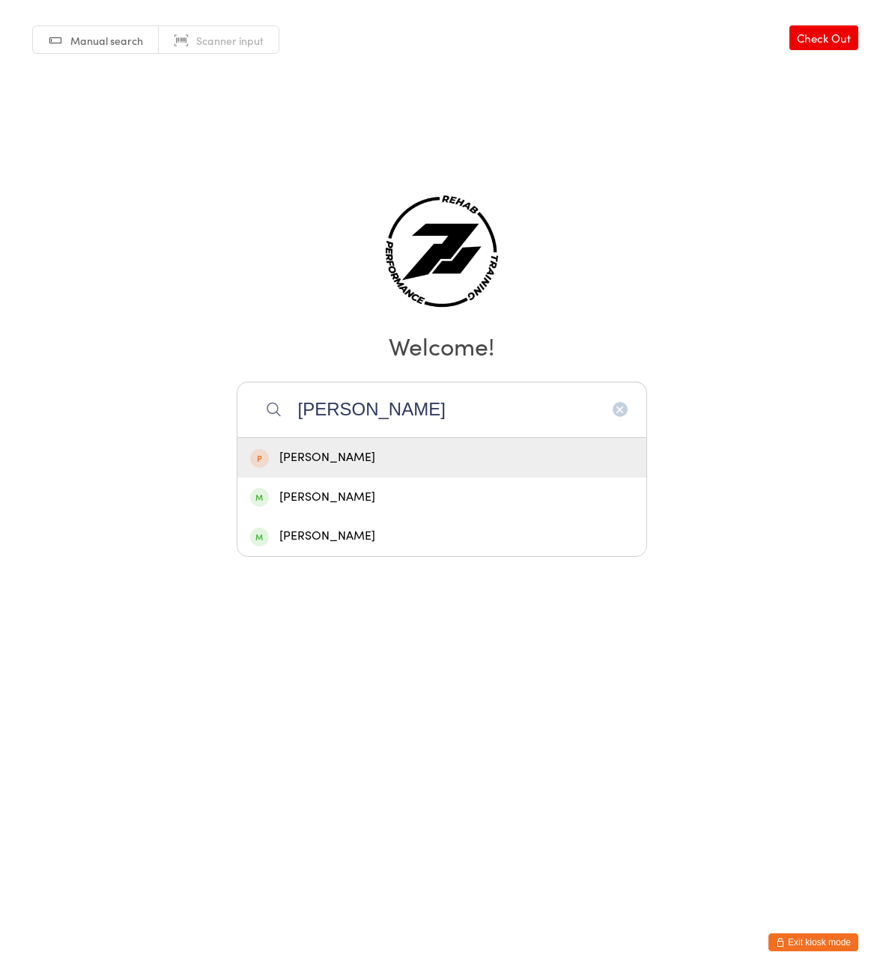
type input "[PERSON_NAME]"
click at [375, 464] on div "[PERSON_NAME]" at bounding box center [441, 458] width 383 height 20
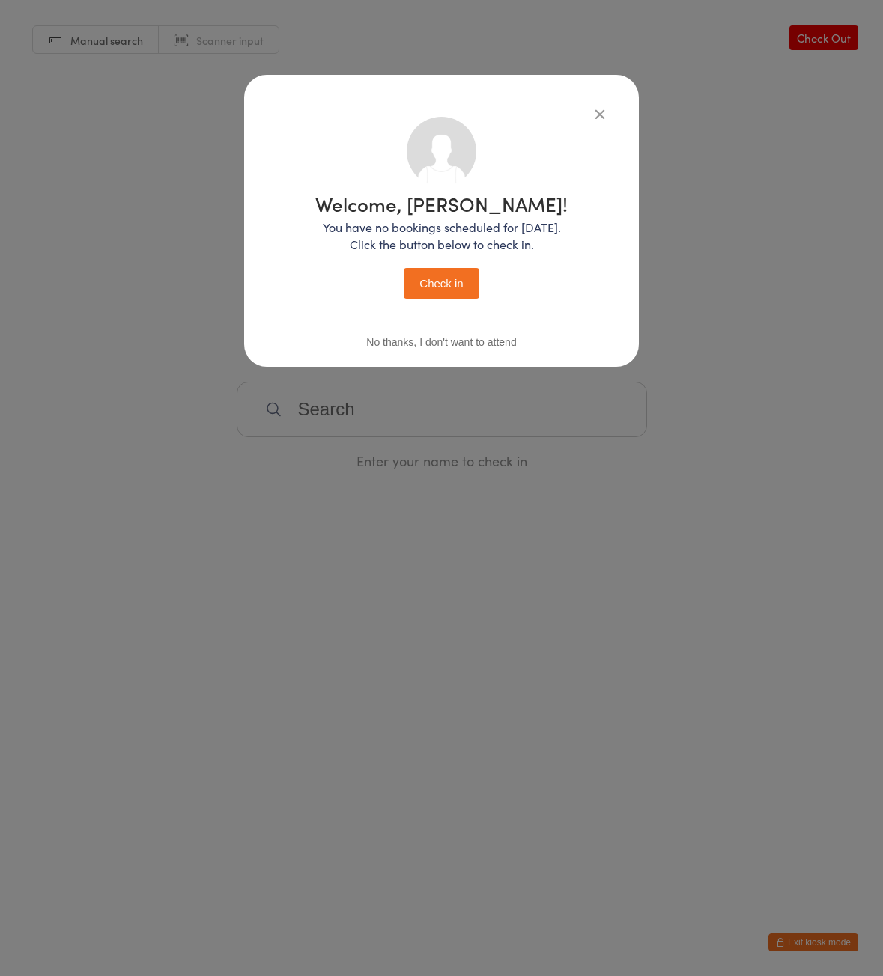
click at [444, 282] on button "Check in" at bounding box center [441, 283] width 75 height 31
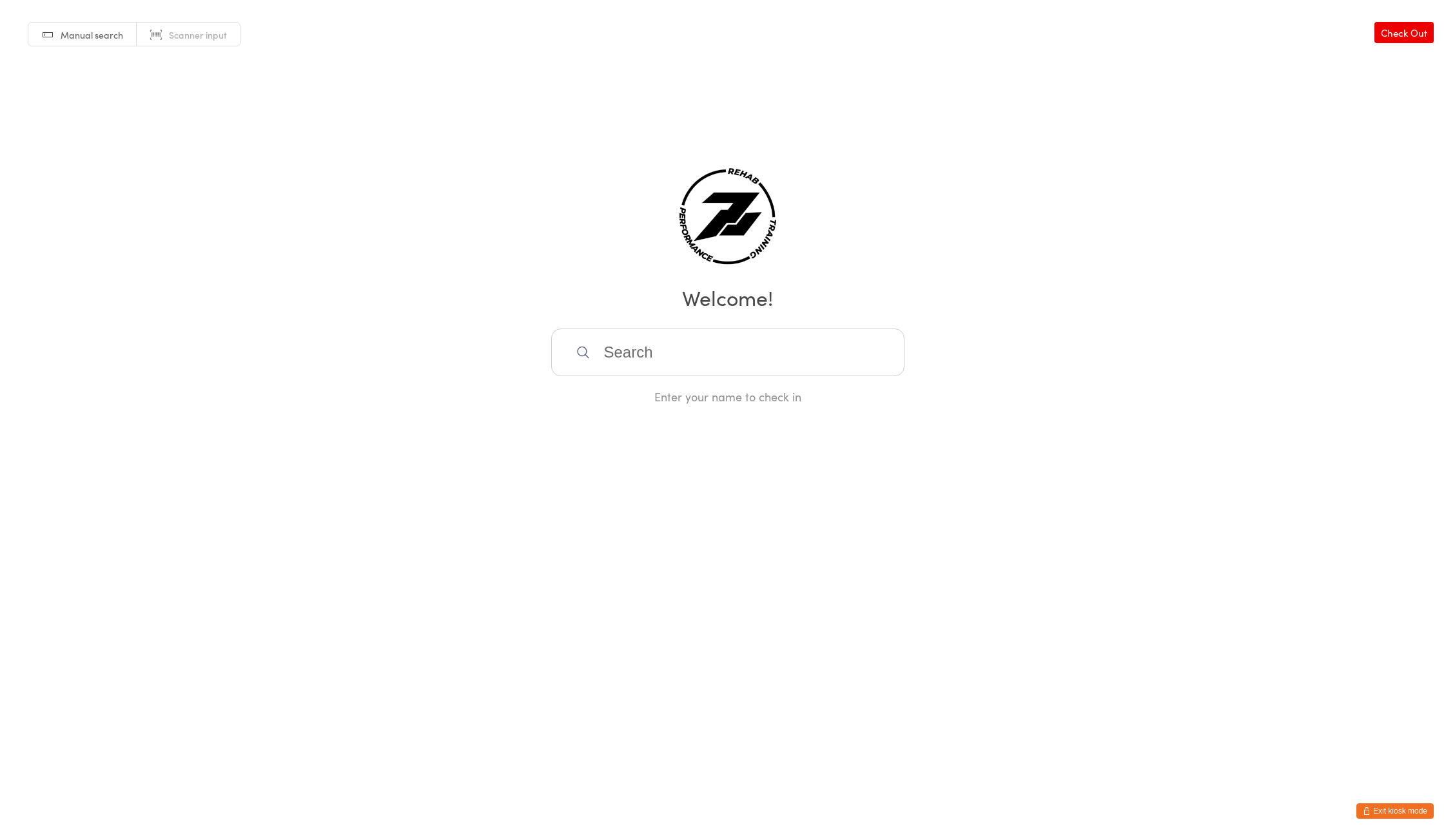
drag, startPoint x: 1387, startPoint y: 806, endPoint x: 1381, endPoint y: 800, distance: 8.5
click at [1385, 805] on button "Exit kiosk mode" at bounding box center [1396, 812] width 77 height 15
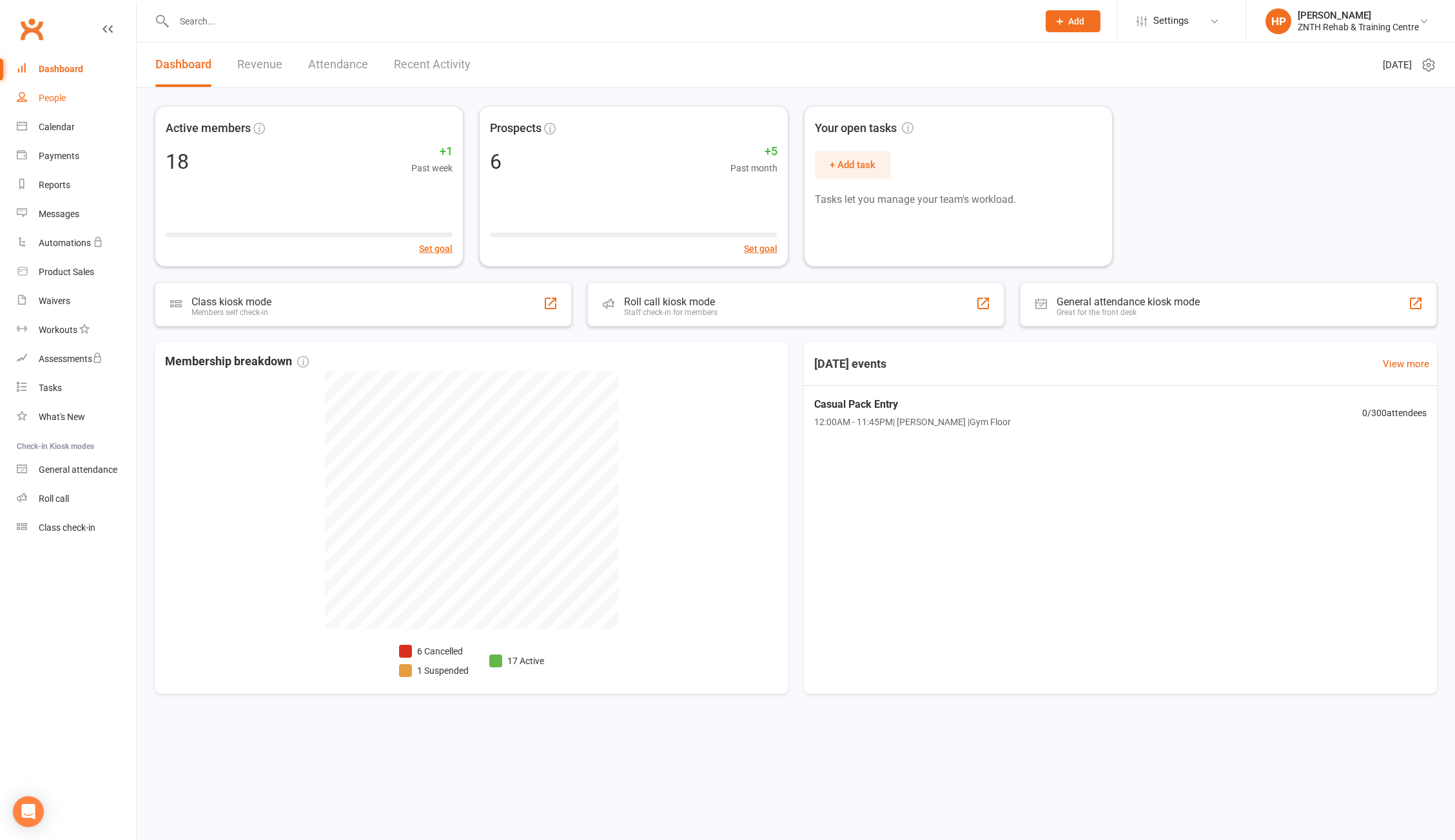
click at [58, 96] on div "People" at bounding box center [52, 98] width 27 height 10
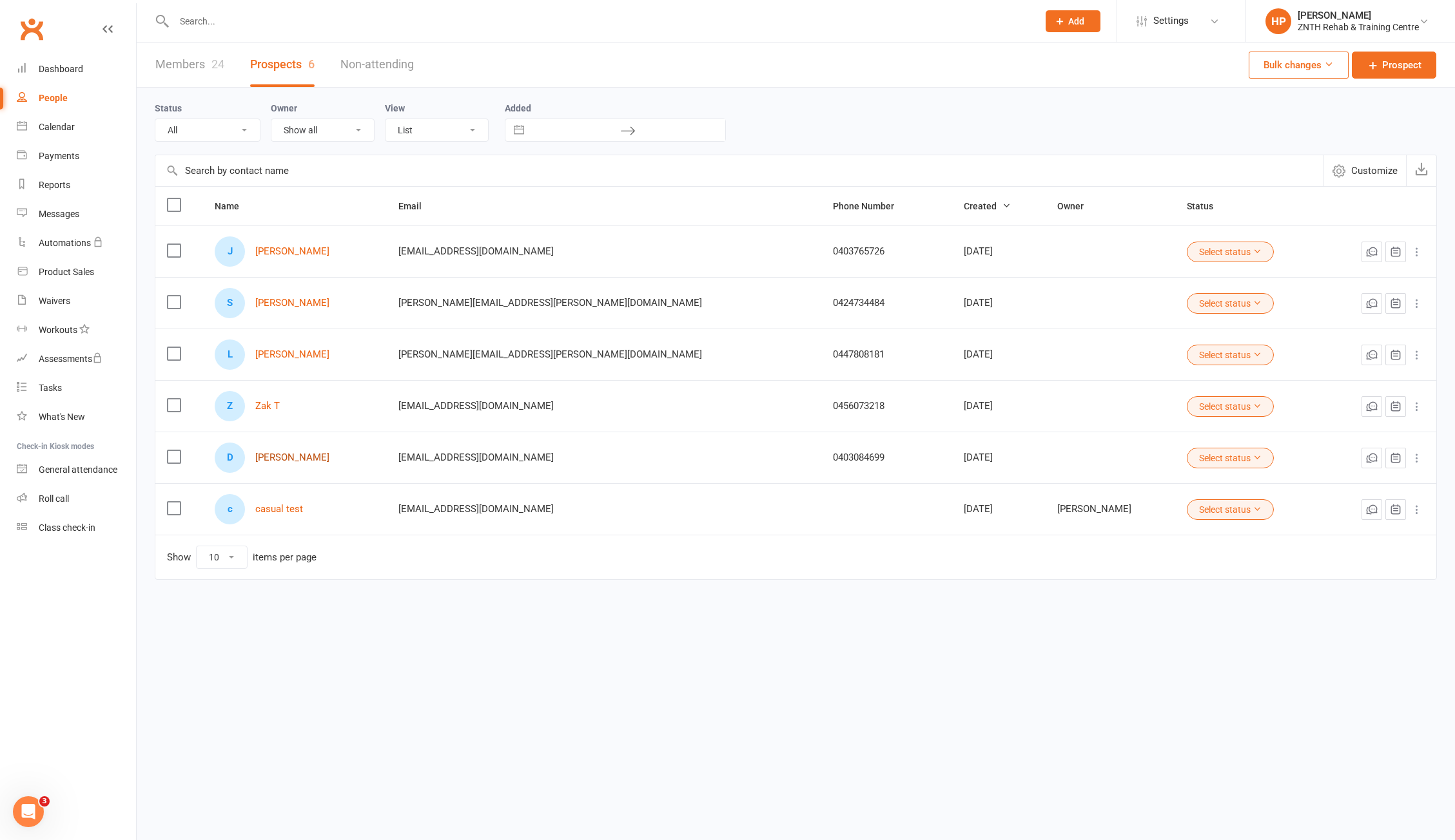
click at [296, 458] on link "Daniel Vlahek" at bounding box center [293, 458] width 74 height 11
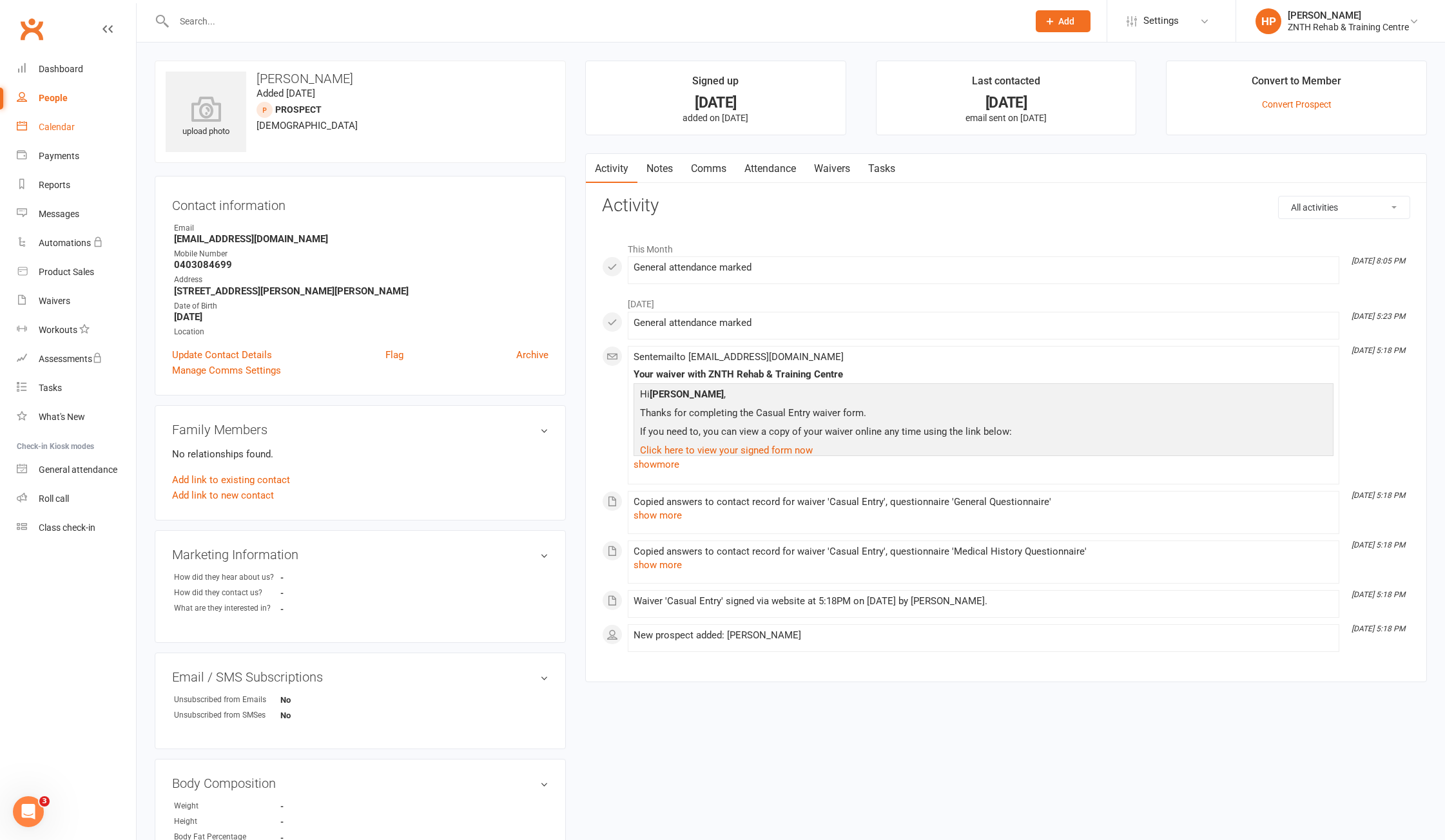
click at [80, 125] on link "Calendar" at bounding box center [76, 127] width 120 height 29
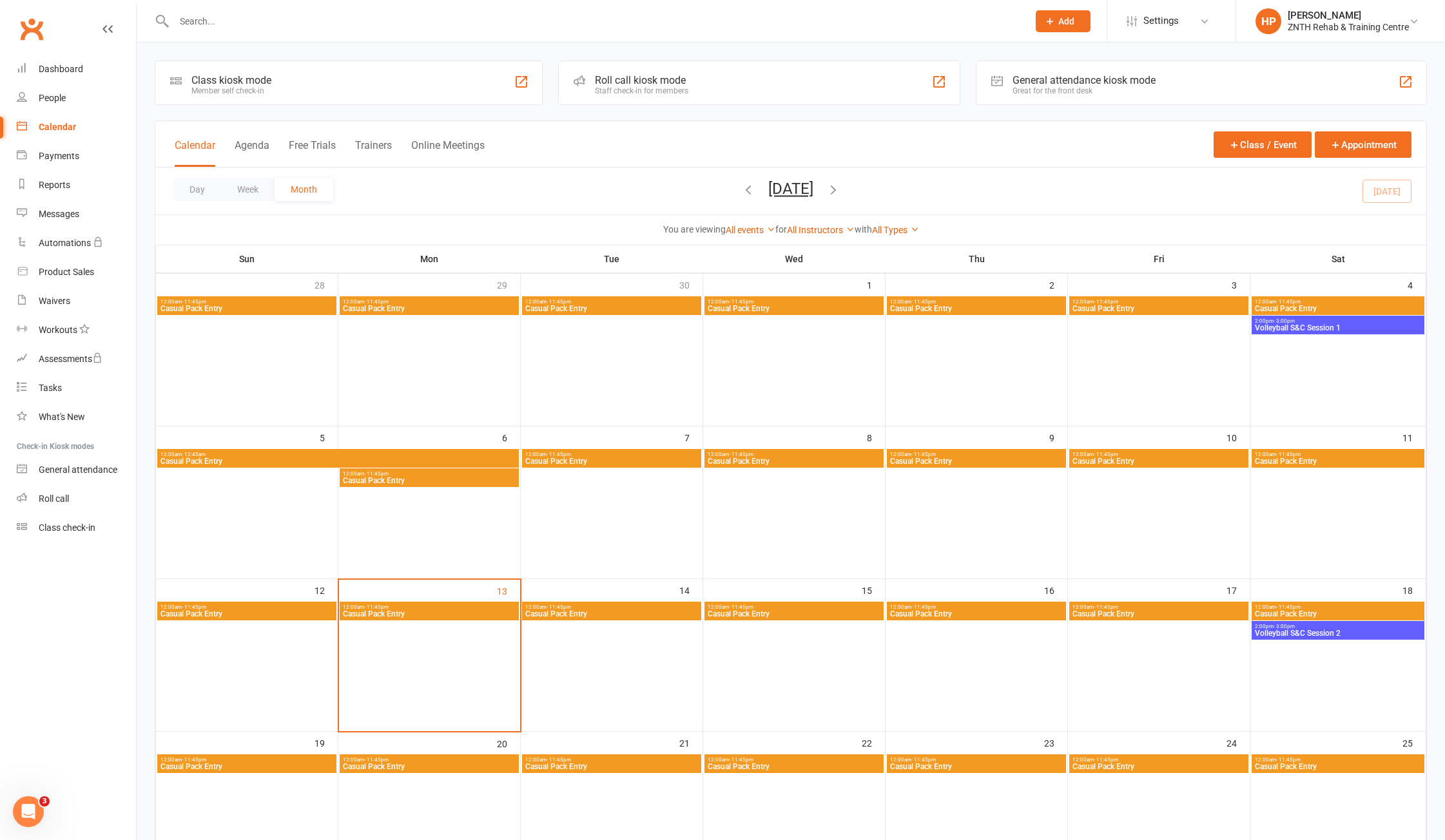
click at [1111, 82] on div "General attendance kiosk mode" at bounding box center [1084, 80] width 143 height 12
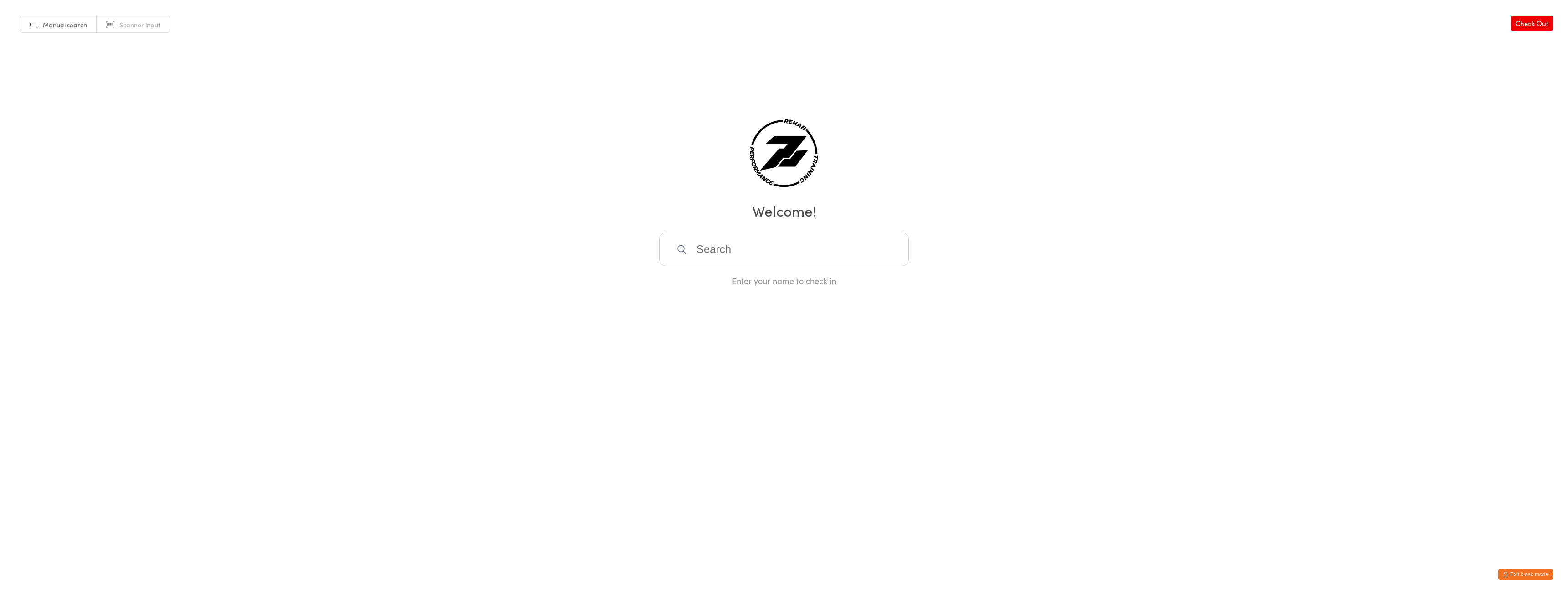
click at [745, 240] on input "search" at bounding box center [784, 249] width 250 height 33
click at [144, 32] on link "Scanner input" at bounding box center [133, 24] width 73 height 17
click at [766, 253] on input "search" at bounding box center [784, 249] width 250 height 33
